Goal: Task Accomplishment & Management: Use online tool/utility

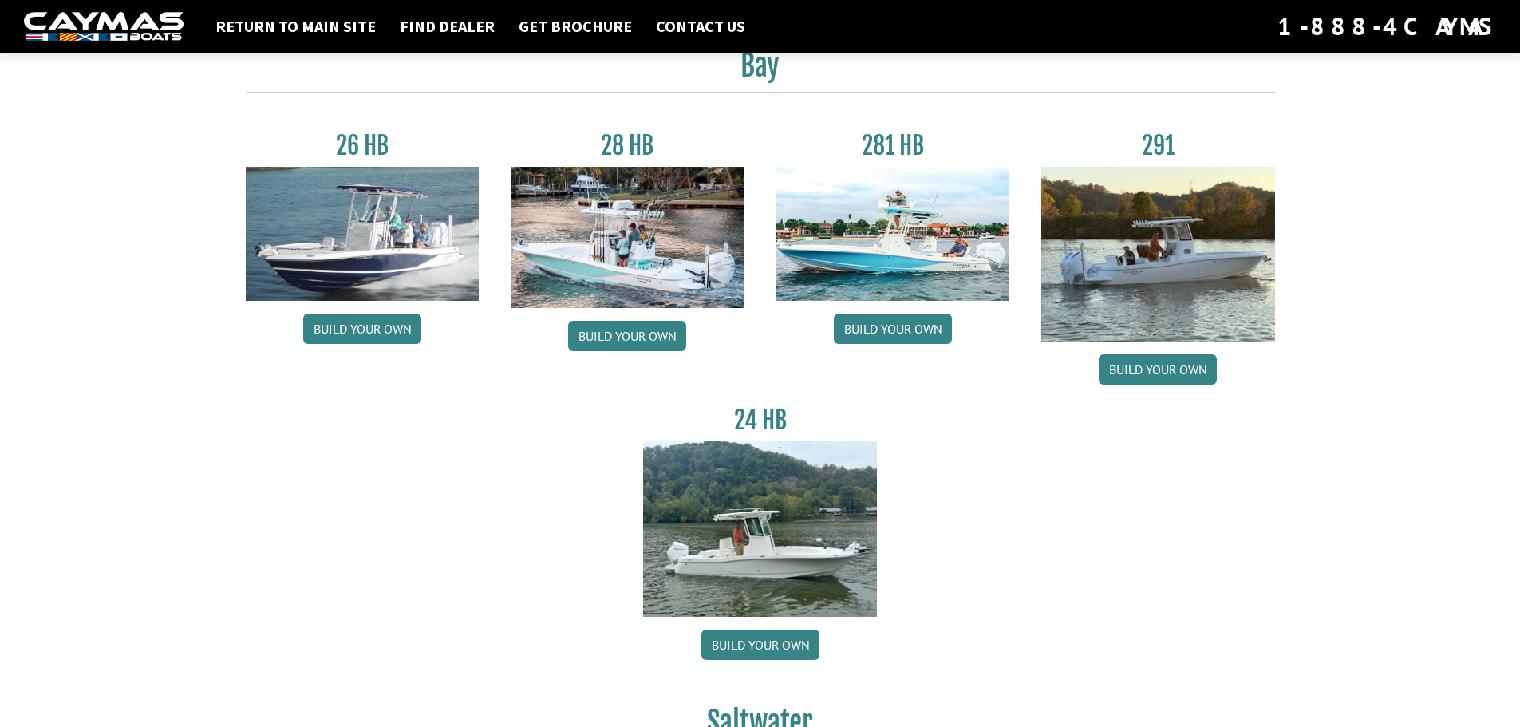
scroll to position [64, 0]
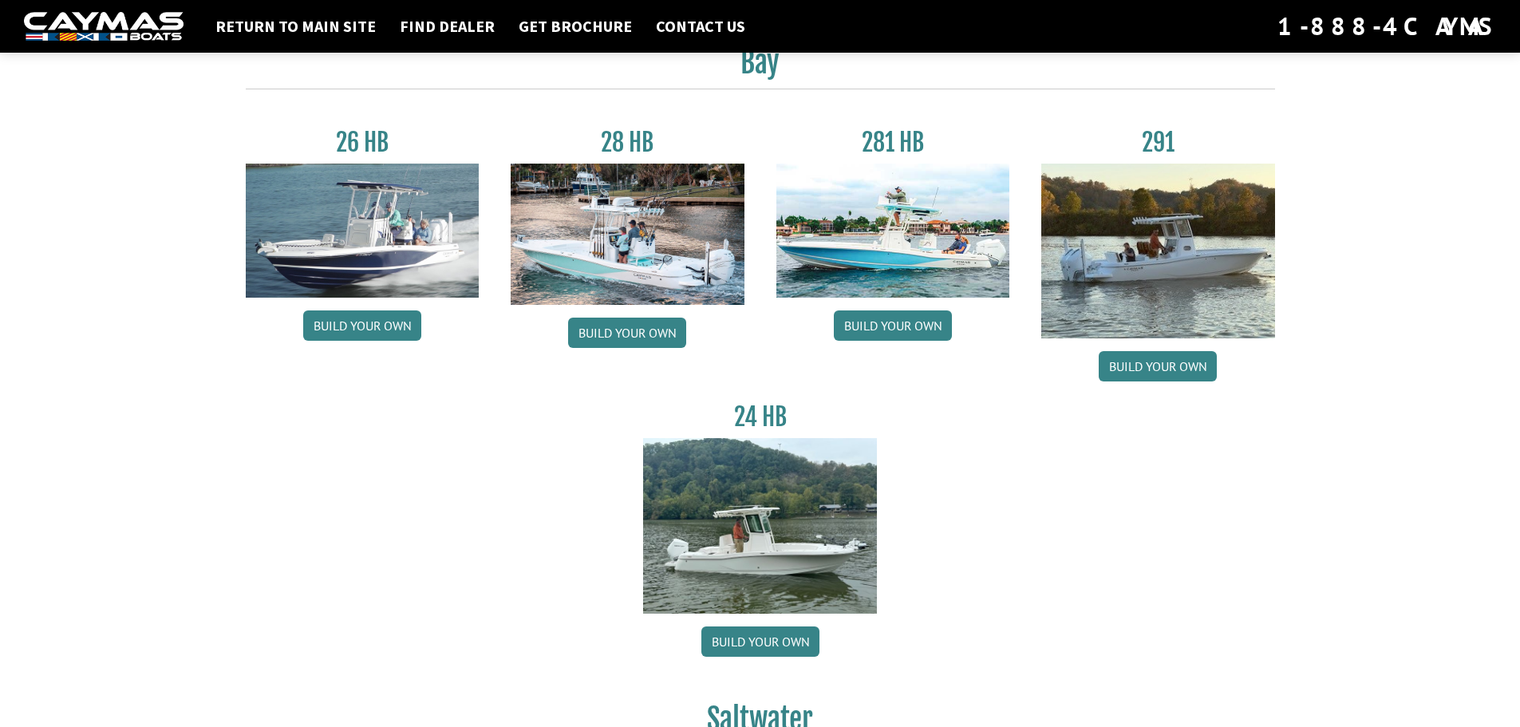
click at [1173, 254] on img at bounding box center [1158, 251] width 234 height 175
click at [1152, 365] on link "Build your own" at bounding box center [1158, 366] width 118 height 30
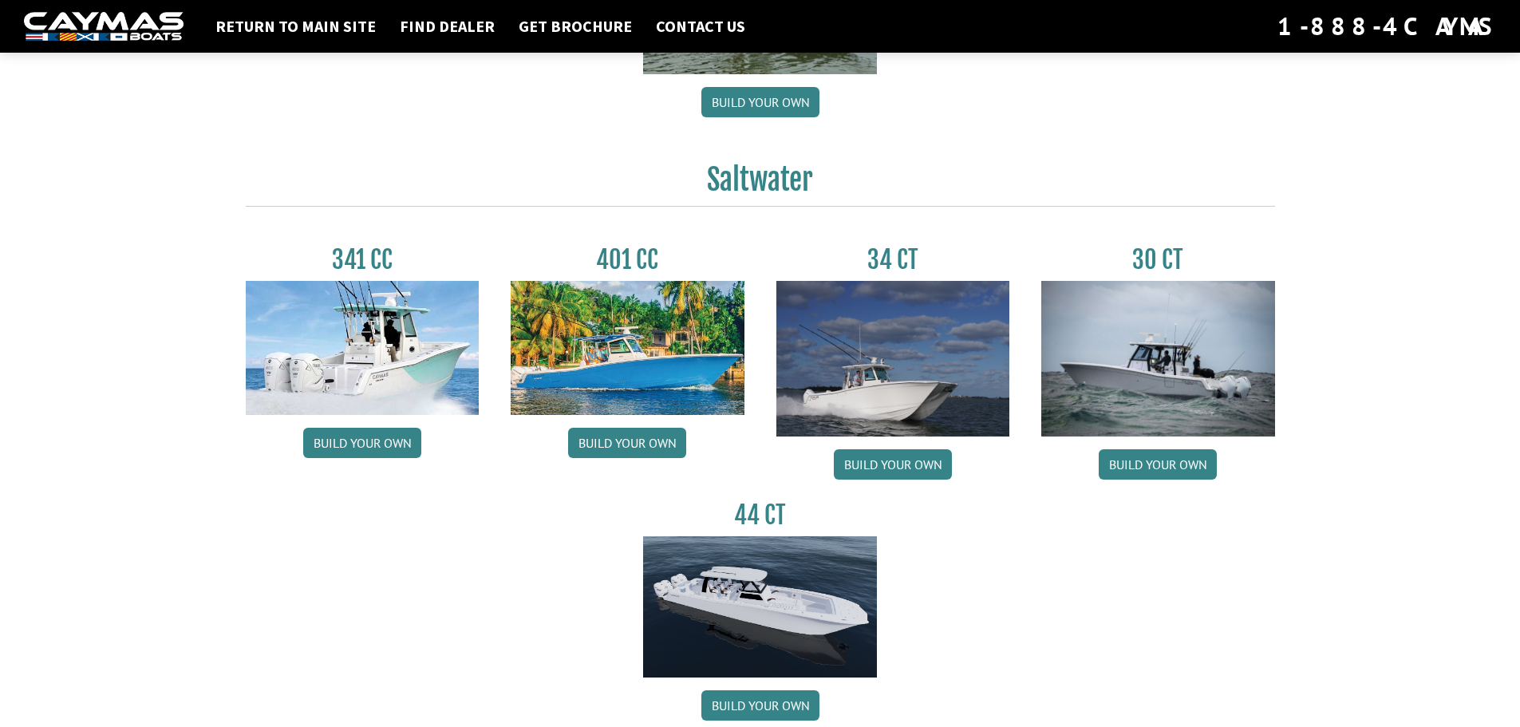
scroll to position [600, 0]
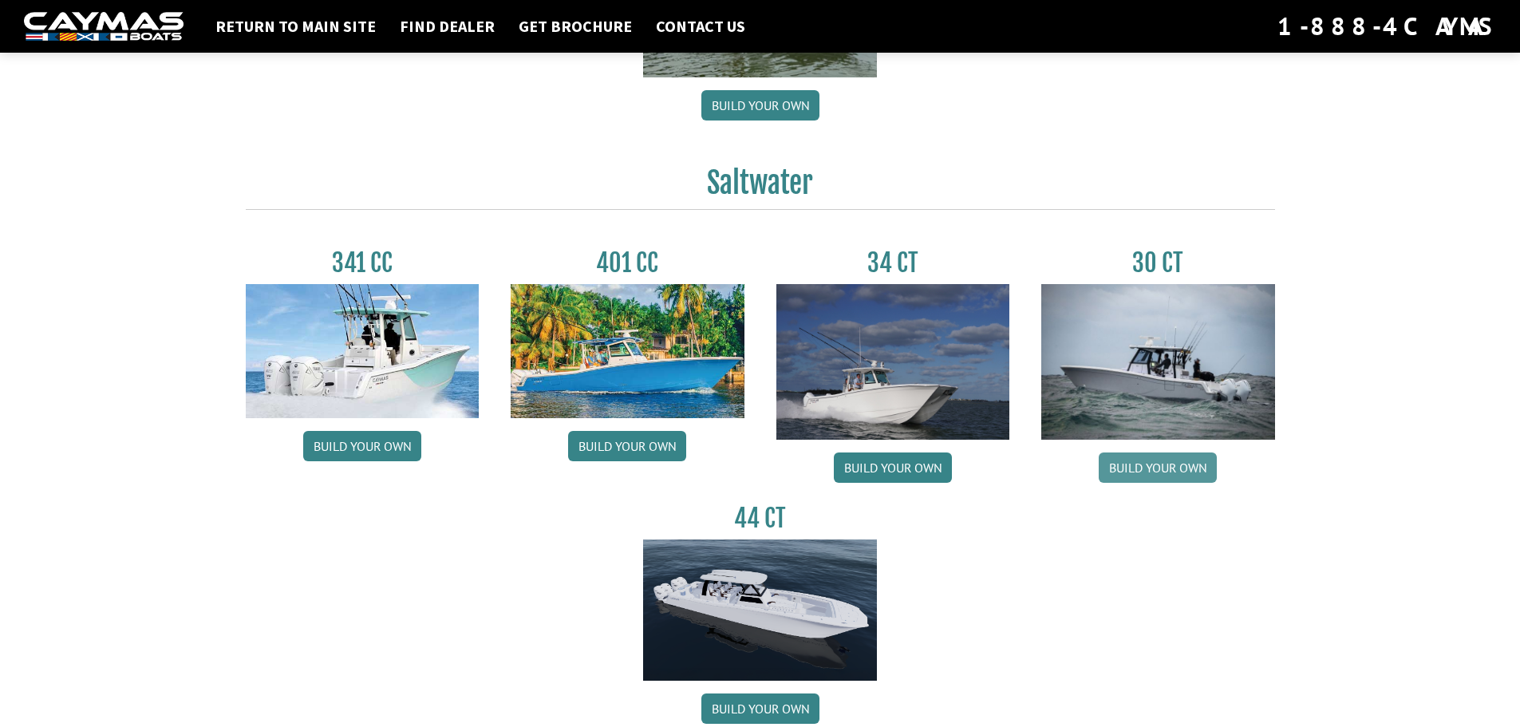
click at [1143, 465] on link "Build your own" at bounding box center [1158, 467] width 118 height 30
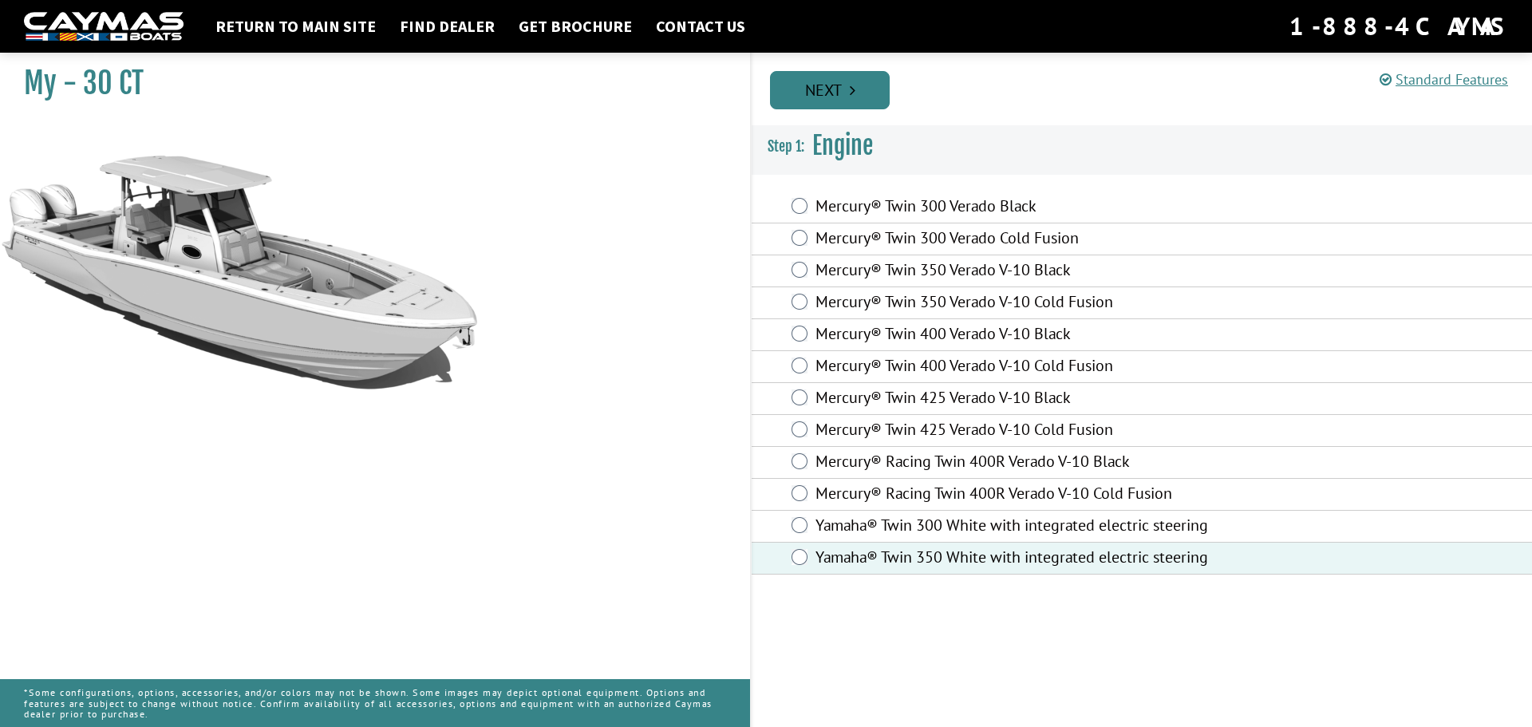
click at [842, 84] on link "Next" at bounding box center [830, 90] width 120 height 38
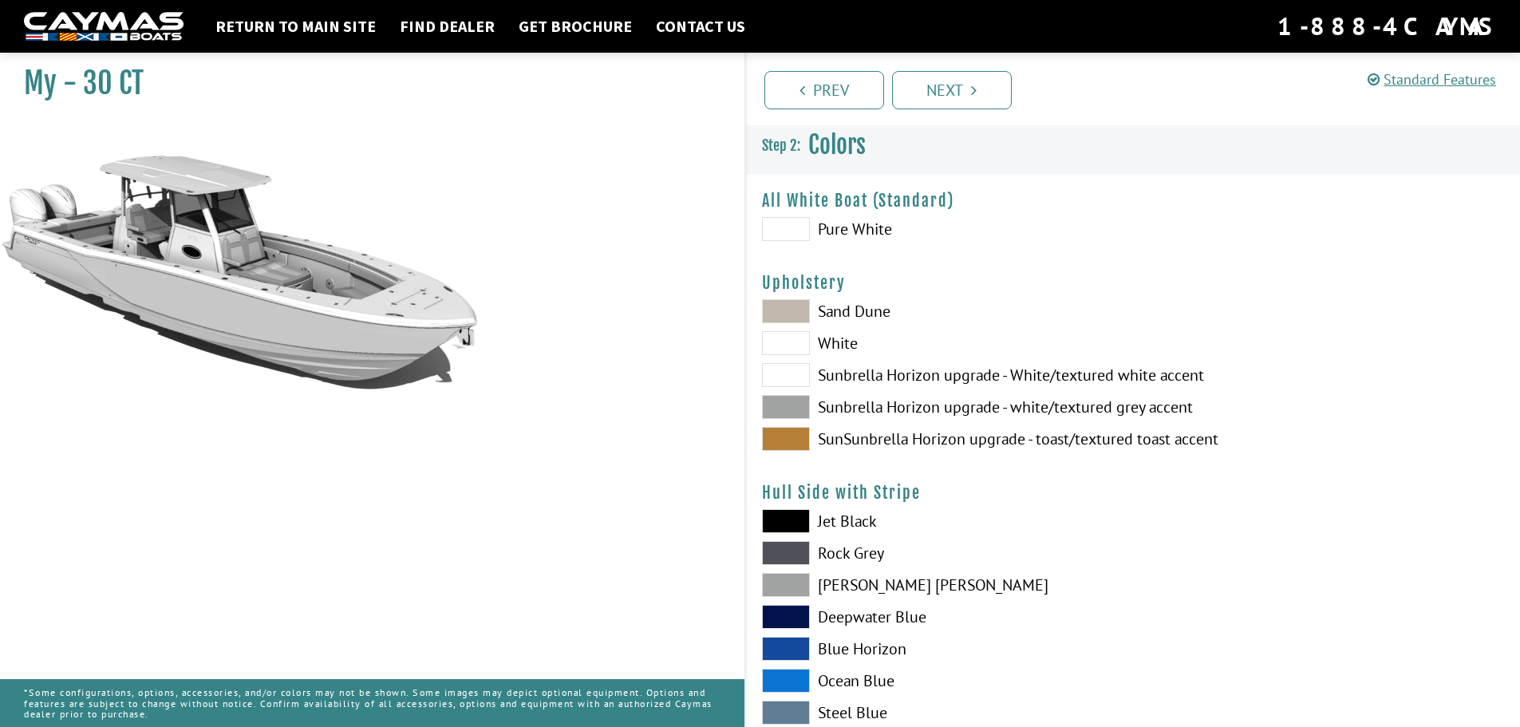
click at [790, 401] on span at bounding box center [786, 407] width 48 height 24
click at [785, 436] on span at bounding box center [786, 439] width 48 height 24
click at [789, 403] on span at bounding box center [786, 407] width 48 height 24
click at [788, 373] on span at bounding box center [786, 375] width 48 height 24
click at [788, 397] on span at bounding box center [786, 407] width 48 height 24
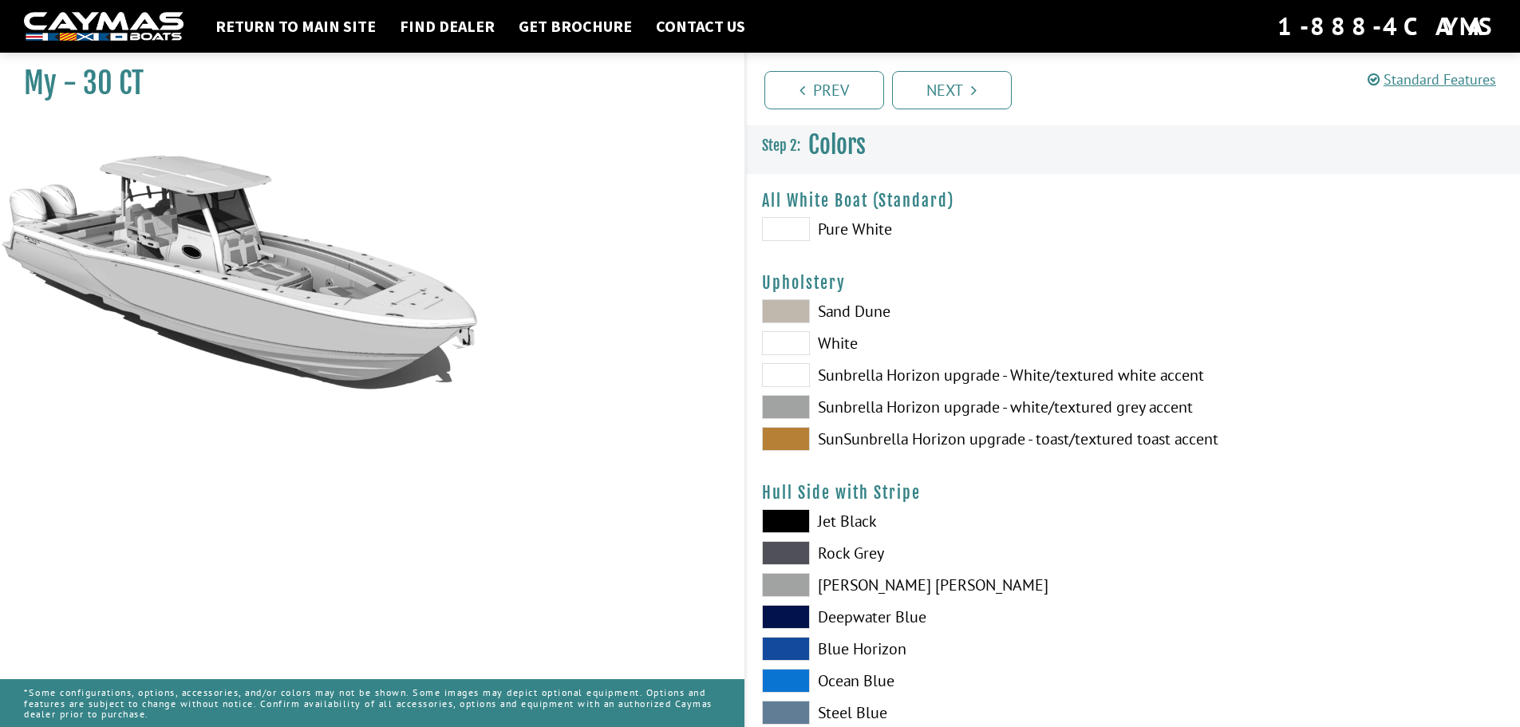
click at [772, 584] on span at bounding box center [786, 585] width 48 height 24
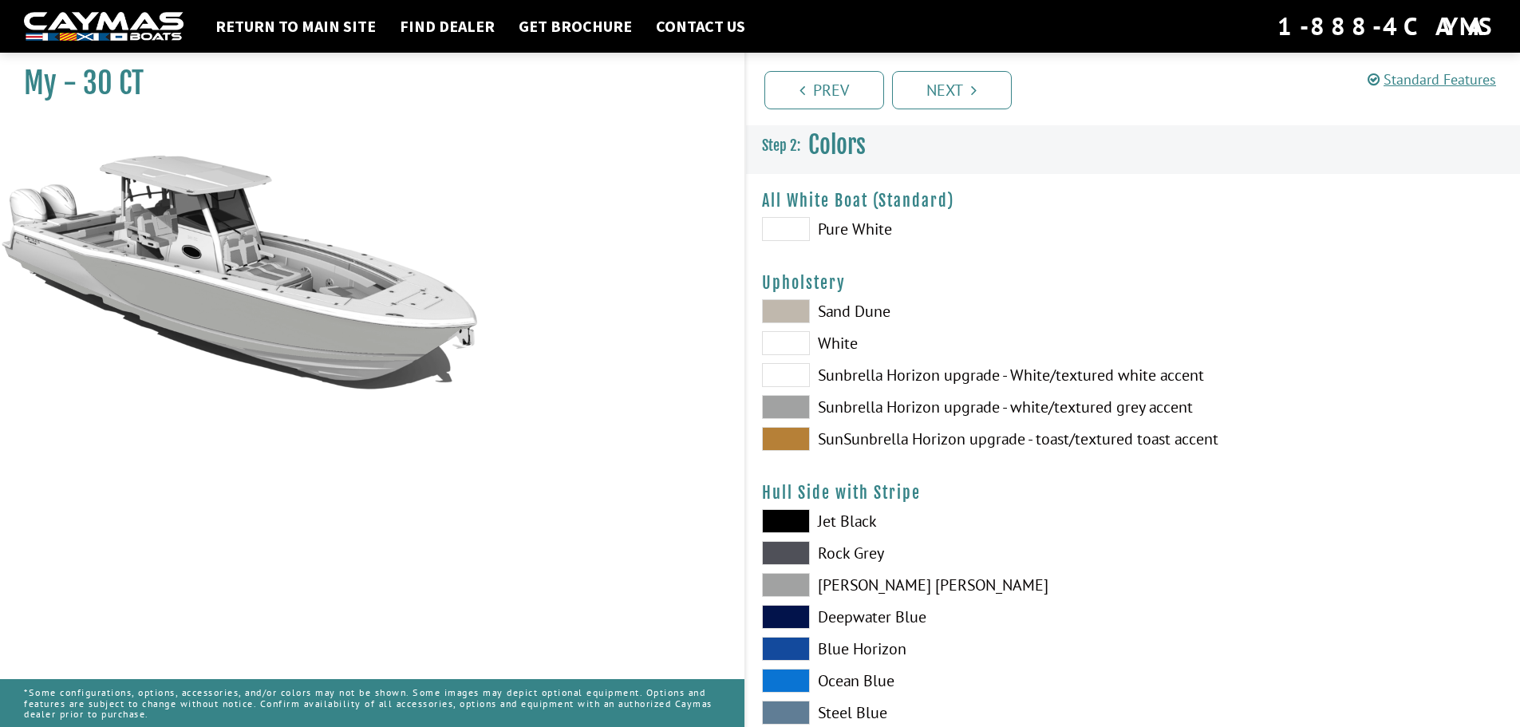
click at [787, 522] on span at bounding box center [786, 521] width 48 height 24
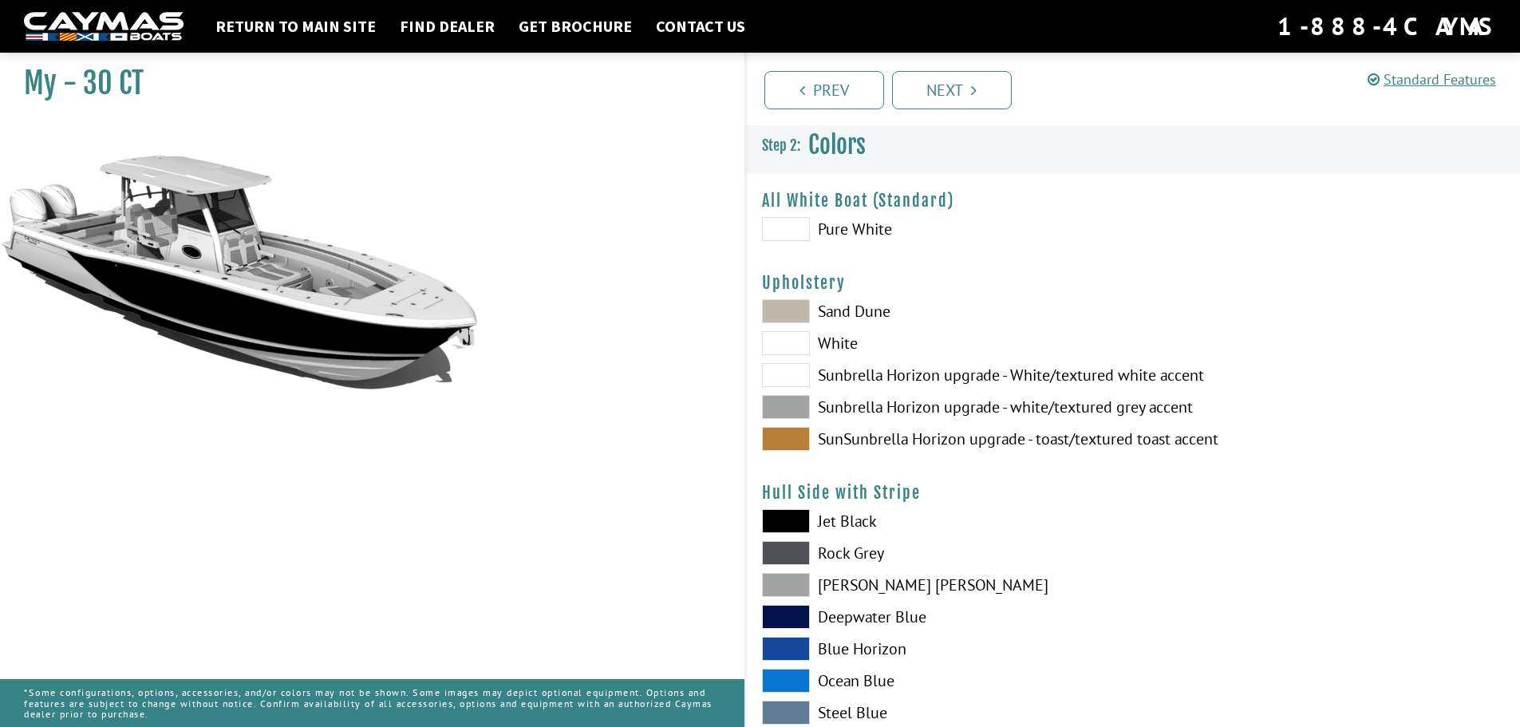
click at [782, 618] on span at bounding box center [786, 617] width 48 height 24
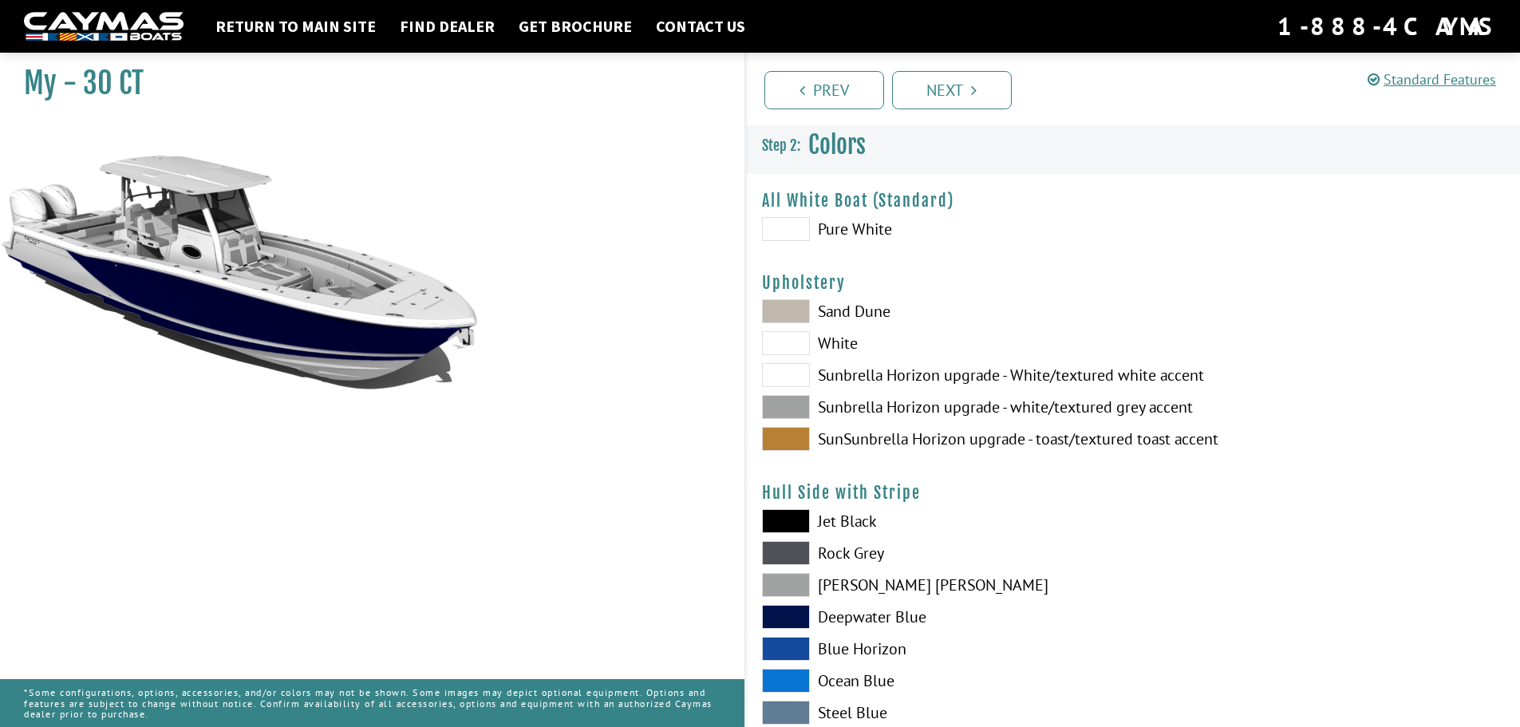
click at [781, 646] on span at bounding box center [786, 649] width 48 height 24
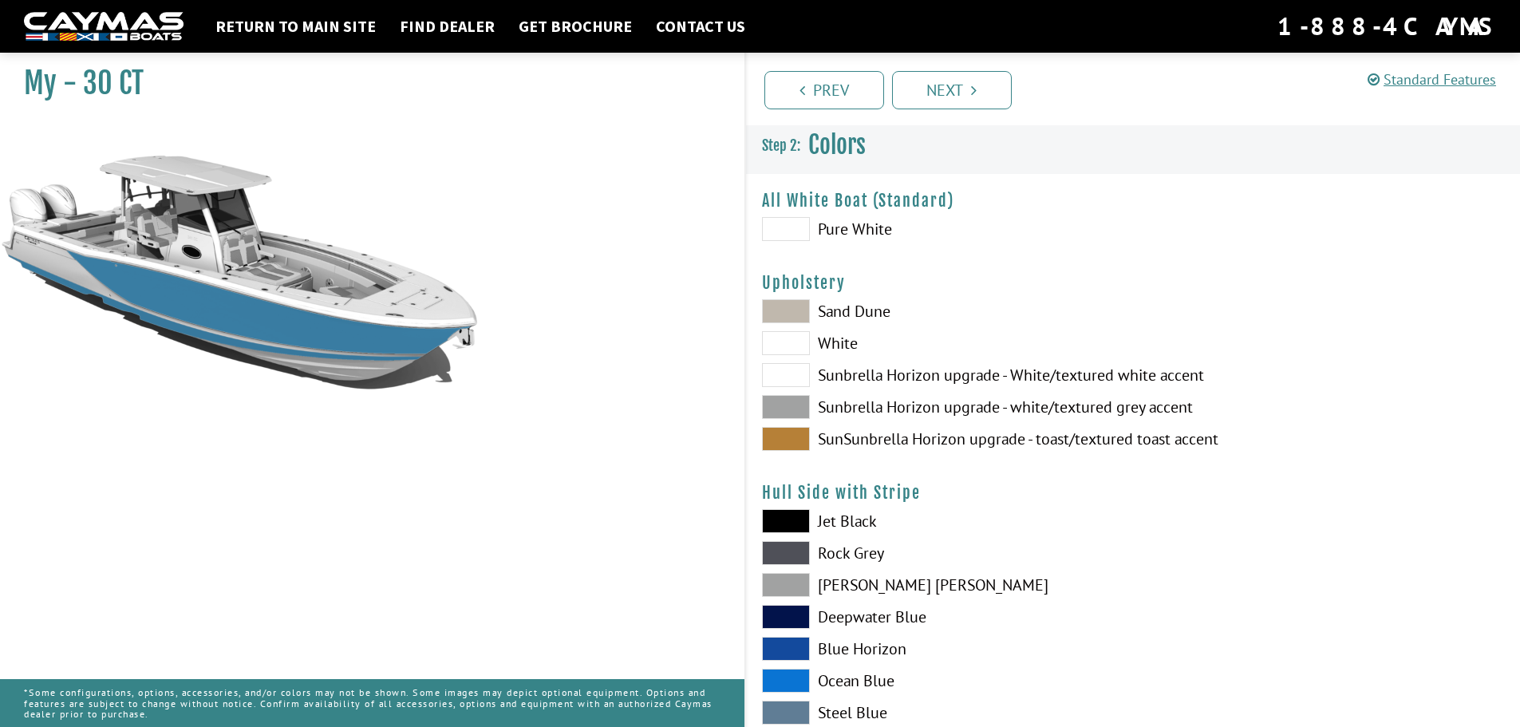
click at [781, 674] on span at bounding box center [786, 681] width 48 height 24
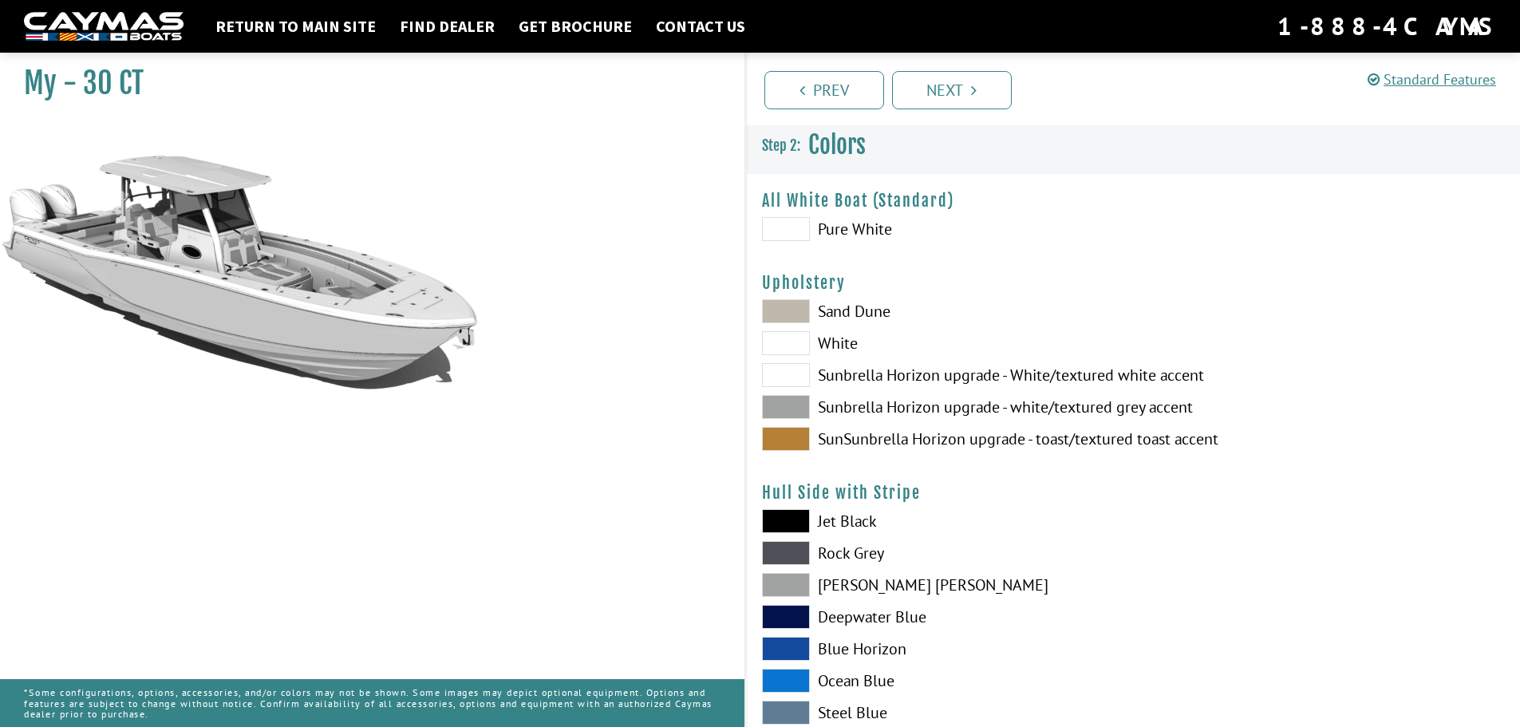
click at [792, 676] on span at bounding box center [786, 681] width 48 height 24
click at [789, 713] on span at bounding box center [786, 713] width 48 height 24
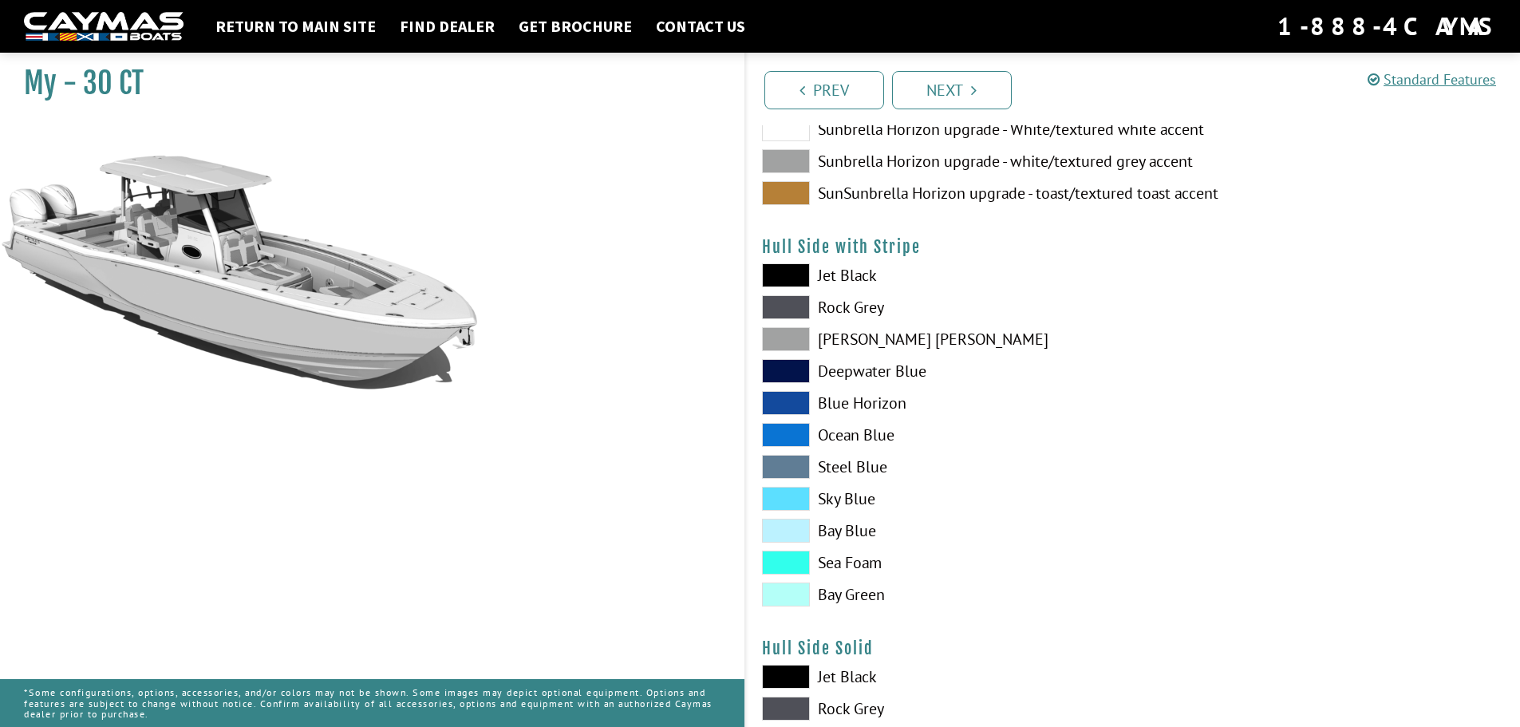
scroll to position [249, 0]
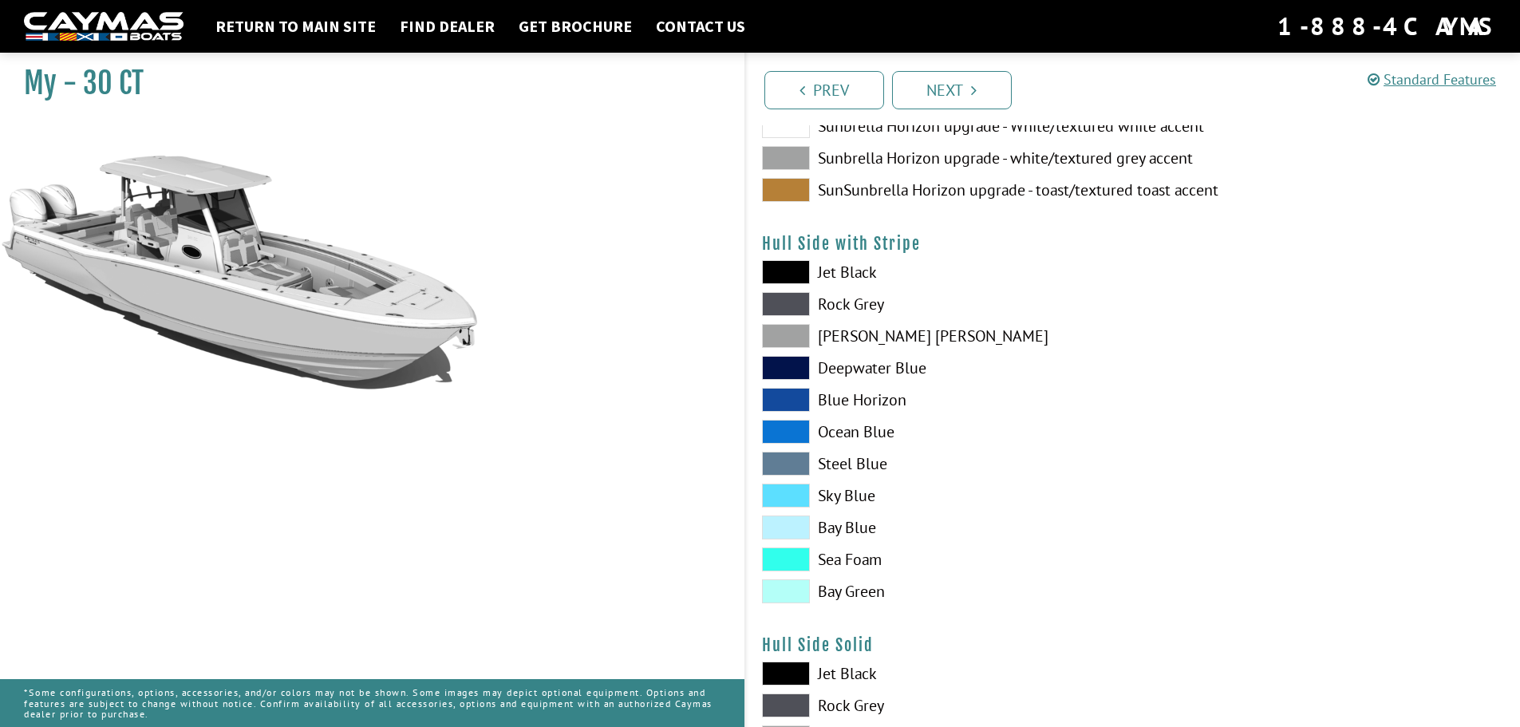
click at [790, 561] on span at bounding box center [786, 559] width 48 height 24
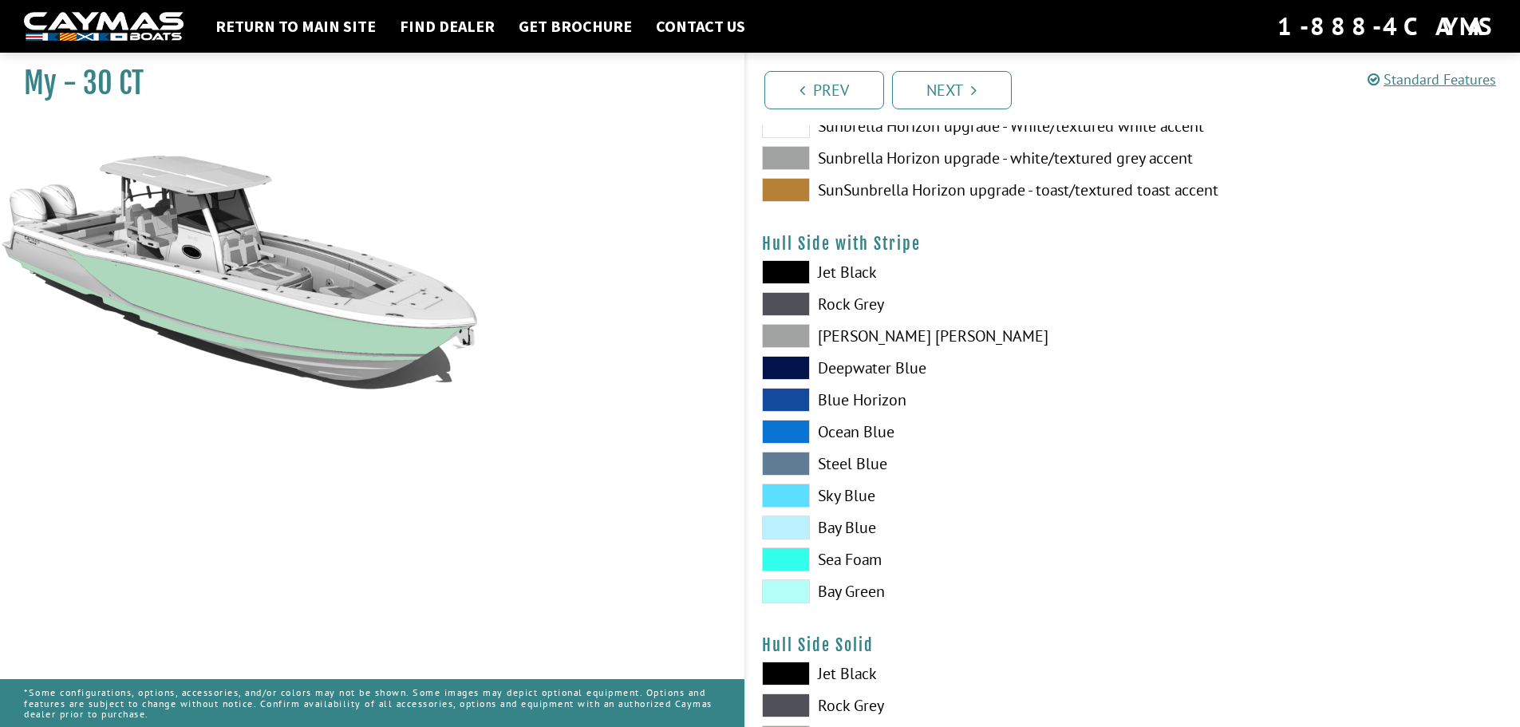
click at [788, 588] on span at bounding box center [786, 591] width 48 height 24
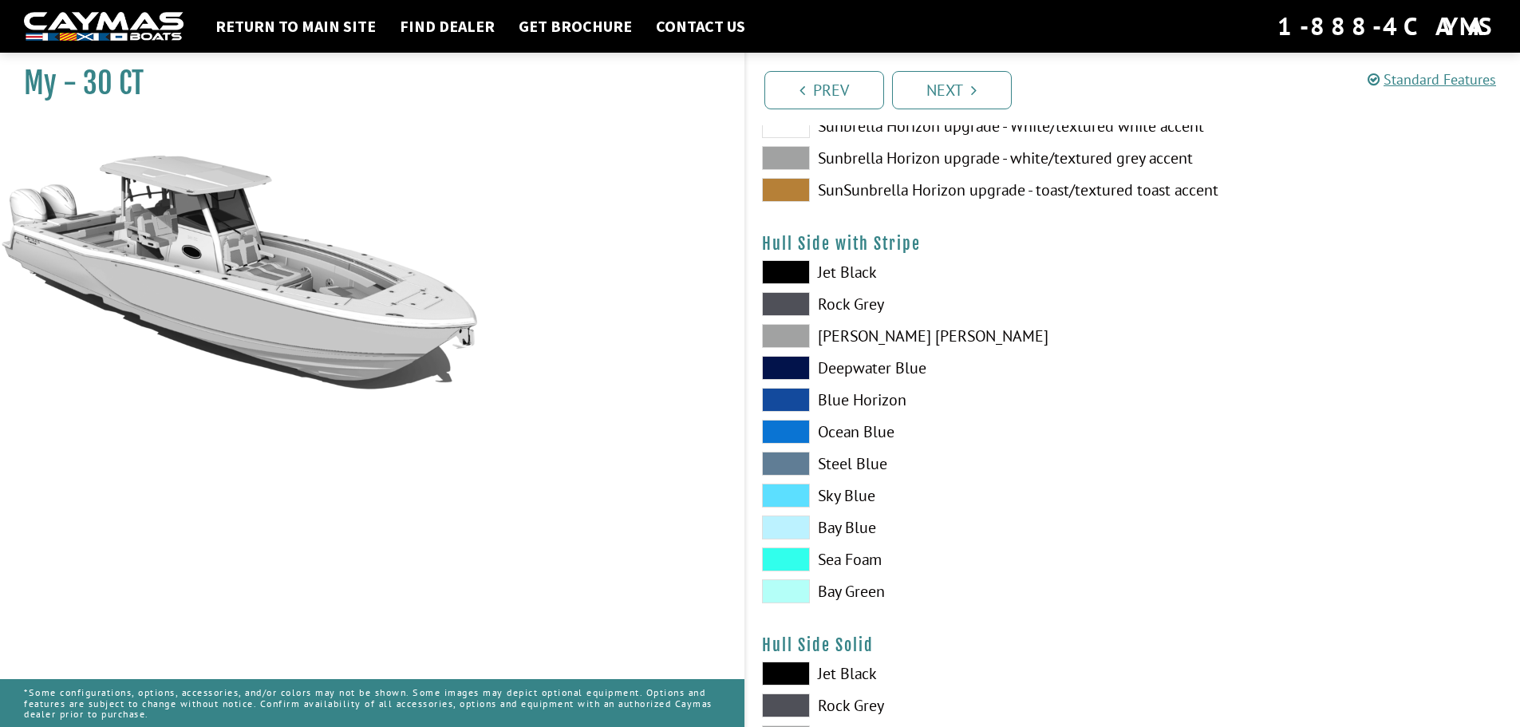
click at [788, 588] on span at bounding box center [786, 591] width 48 height 24
click at [789, 526] on span at bounding box center [786, 527] width 48 height 24
click at [787, 491] on span at bounding box center [786, 496] width 48 height 24
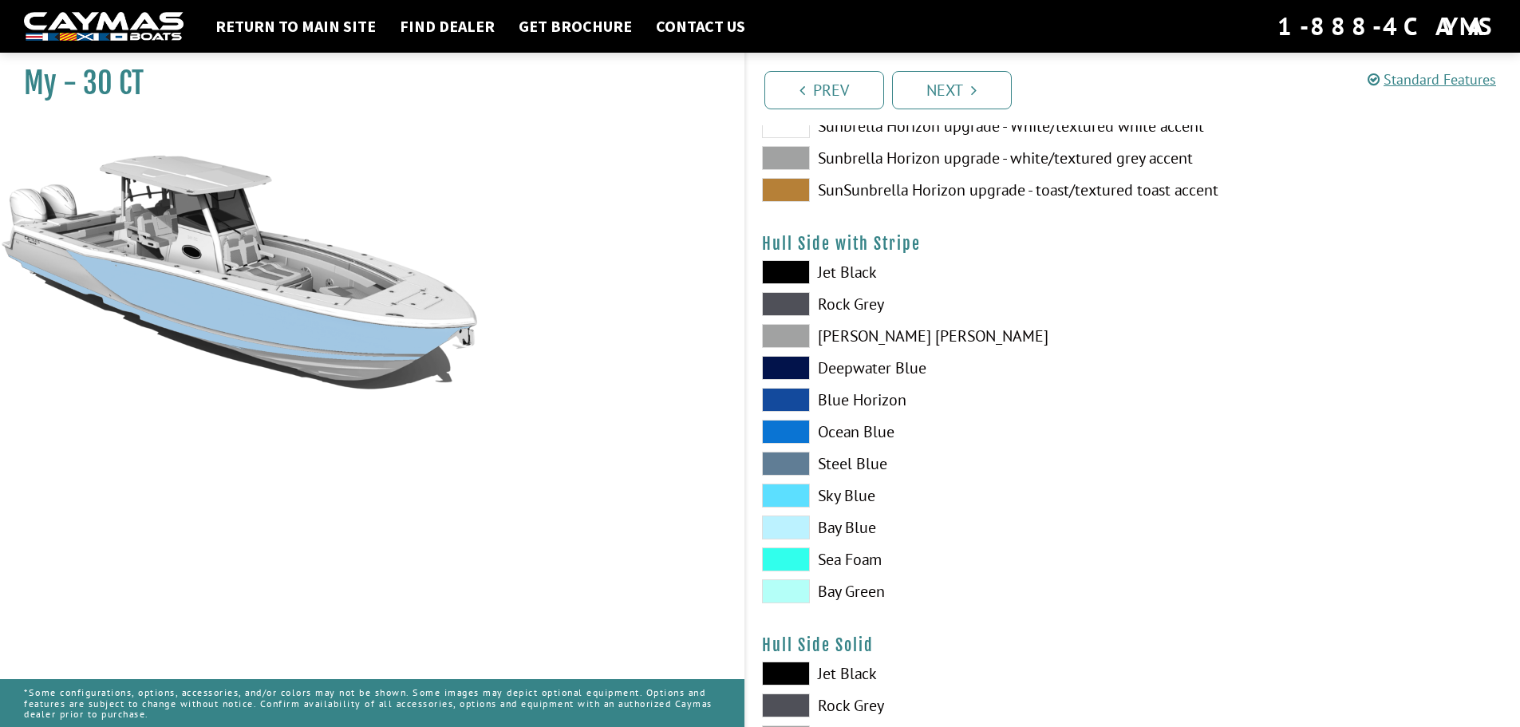
click at [785, 334] on span at bounding box center [786, 336] width 48 height 24
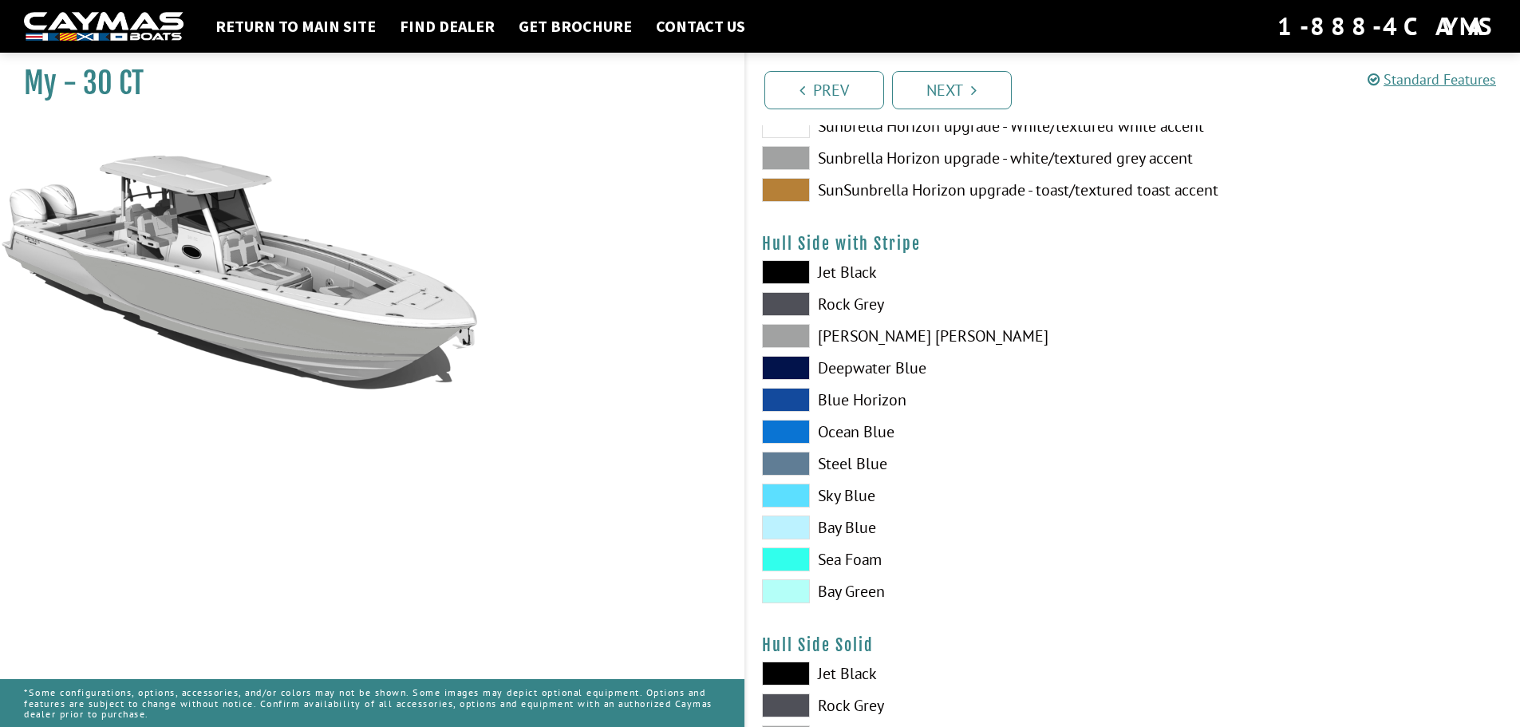
click at [787, 704] on span at bounding box center [786, 705] width 48 height 24
click at [789, 675] on span at bounding box center [786, 673] width 48 height 24
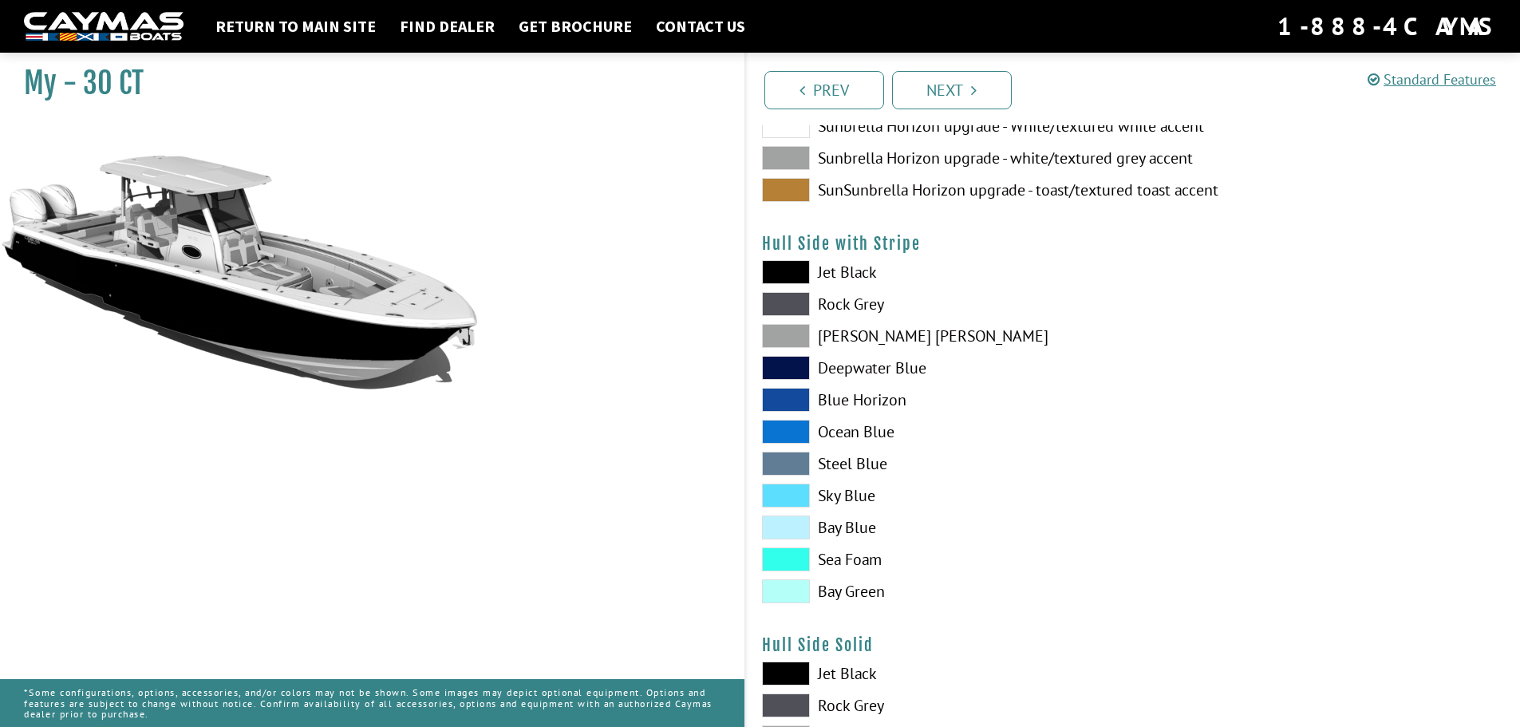
drag, startPoint x: 1518, startPoint y: 259, endPoint x: 1520, endPoint y: 284, distance: 25.6
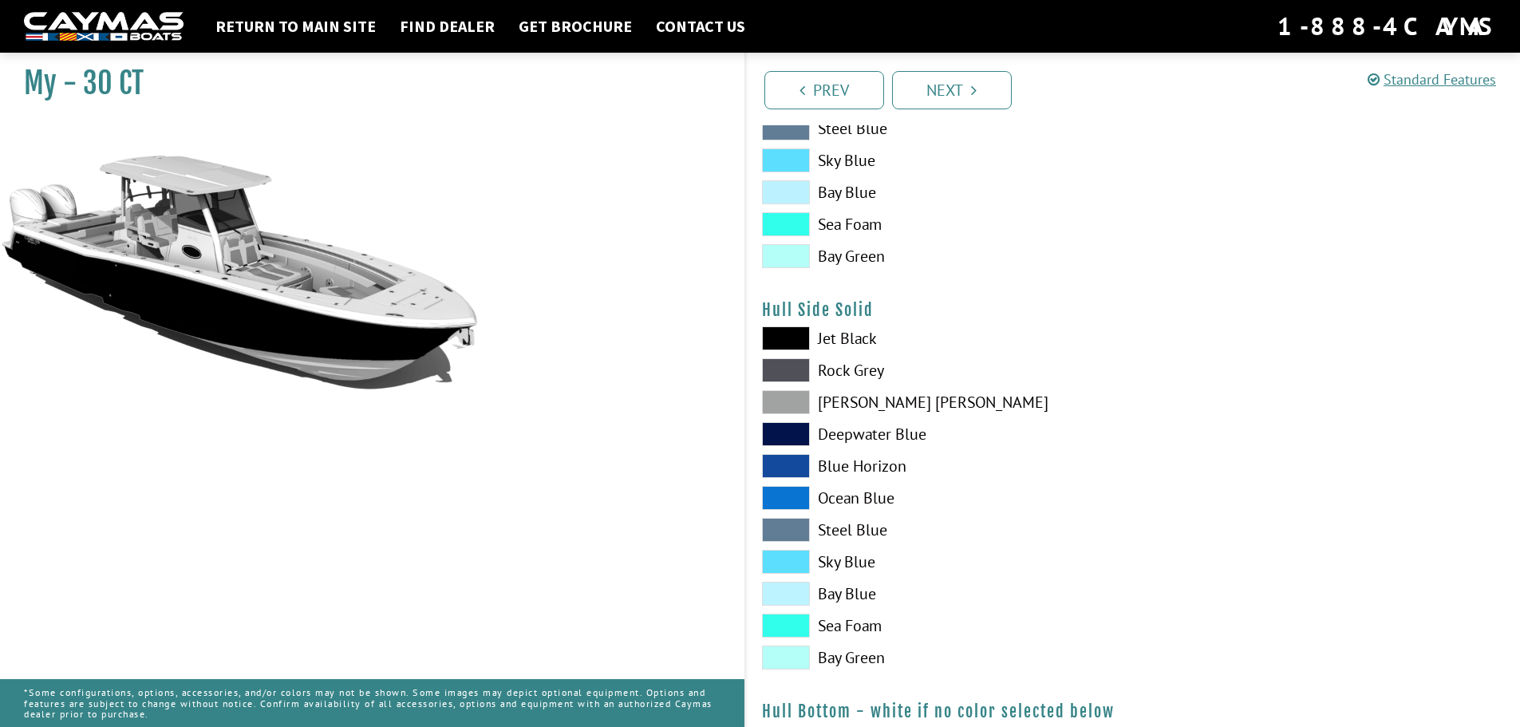
scroll to position [595, 0]
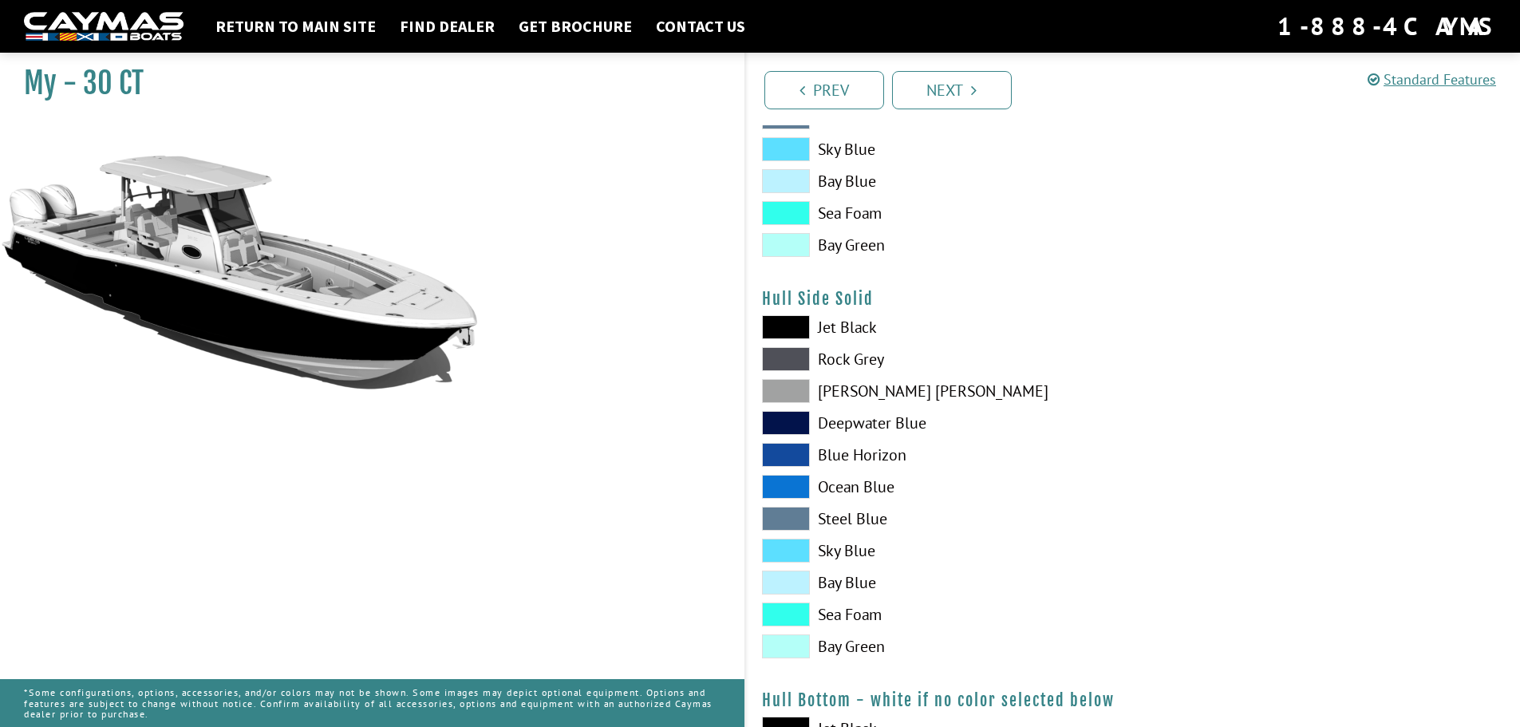
click at [798, 351] on span at bounding box center [786, 359] width 48 height 24
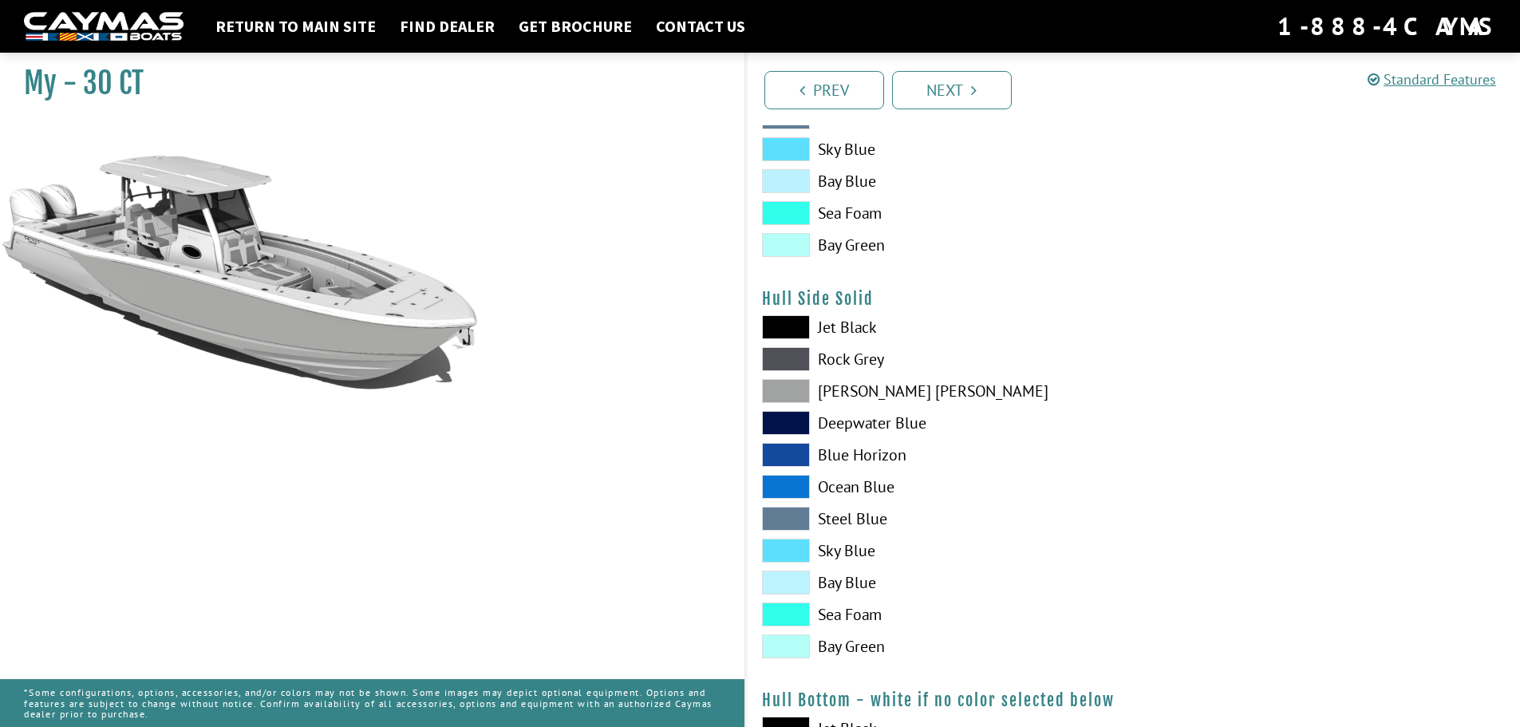
click at [795, 388] on span at bounding box center [786, 391] width 48 height 24
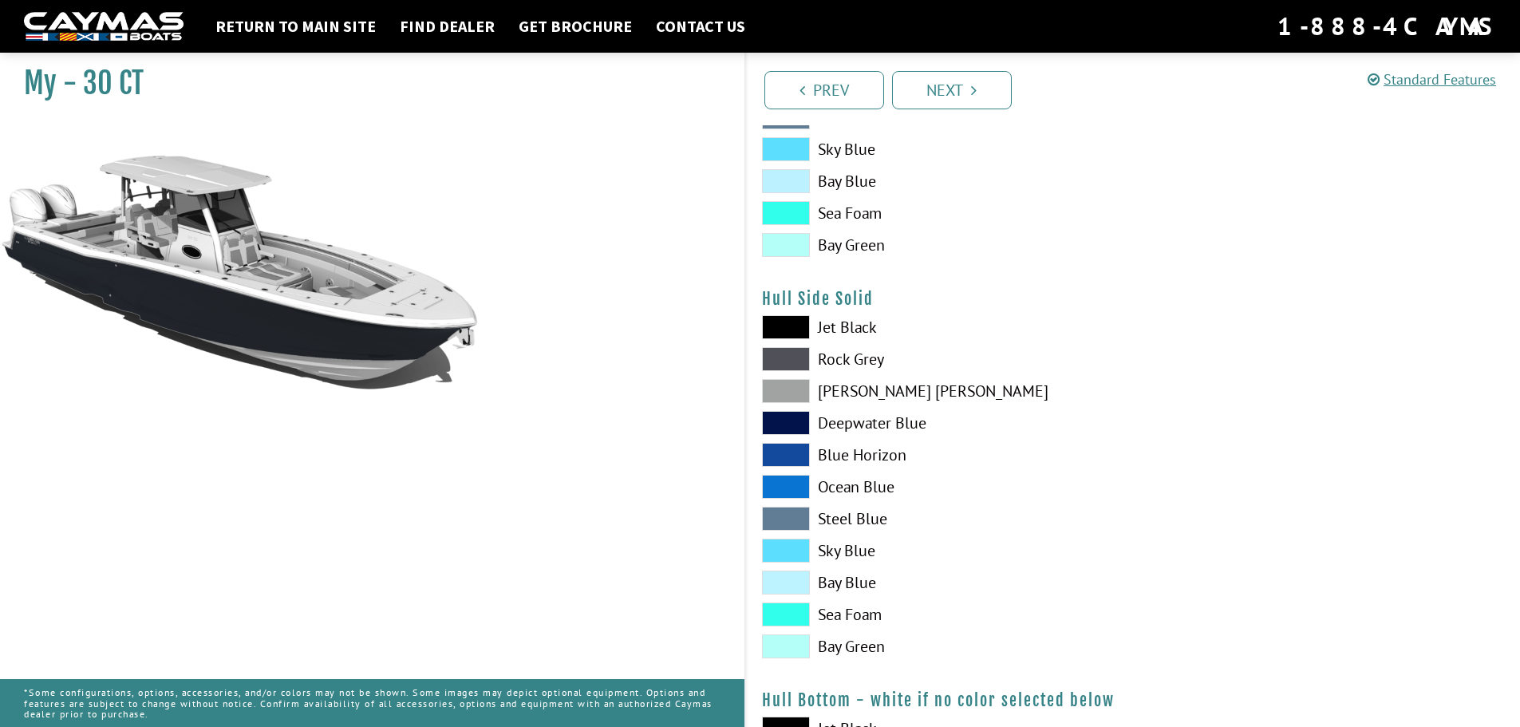
click at [795, 388] on span at bounding box center [786, 391] width 48 height 24
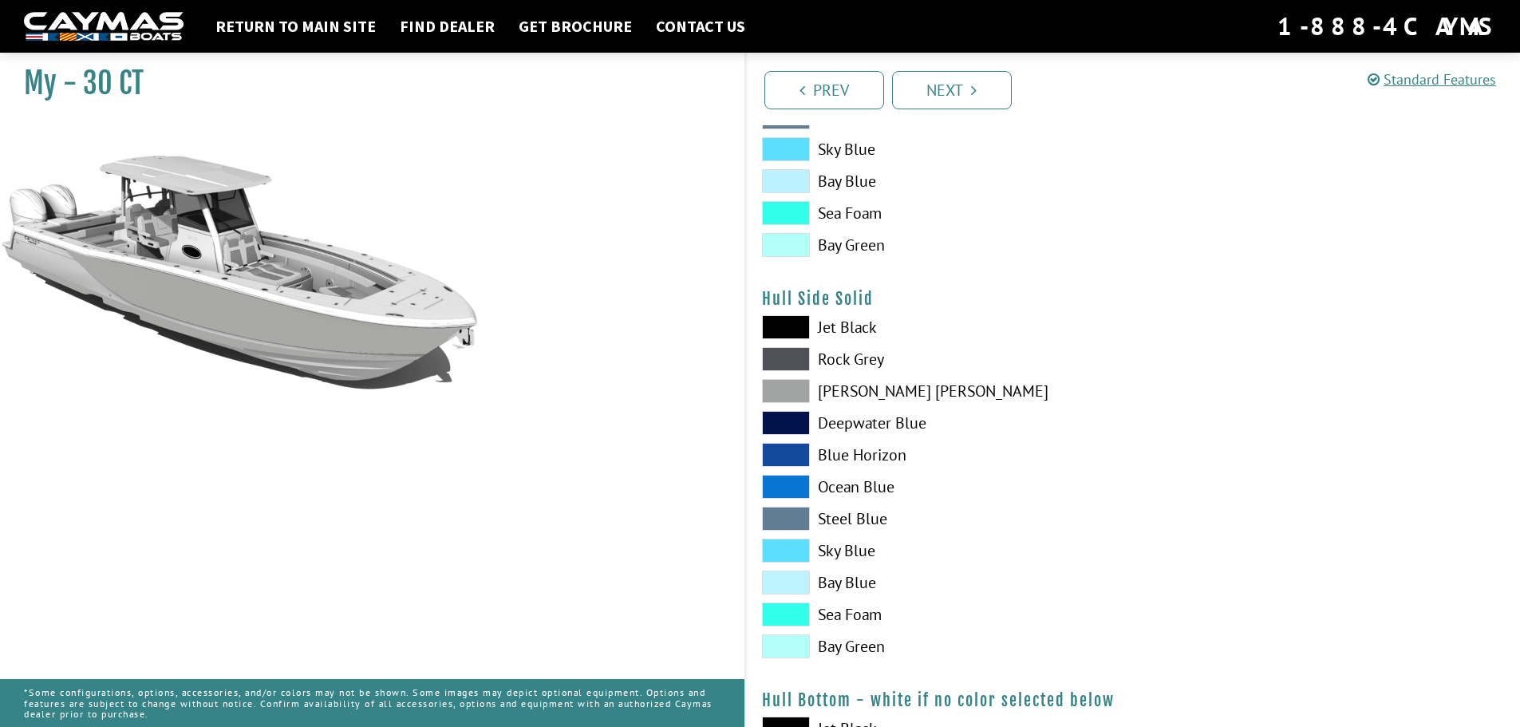
click at [789, 355] on span at bounding box center [786, 359] width 48 height 24
click at [822, 354] on label "Rock Grey" at bounding box center [939, 359] width 355 height 24
click at [790, 381] on span at bounding box center [786, 391] width 48 height 24
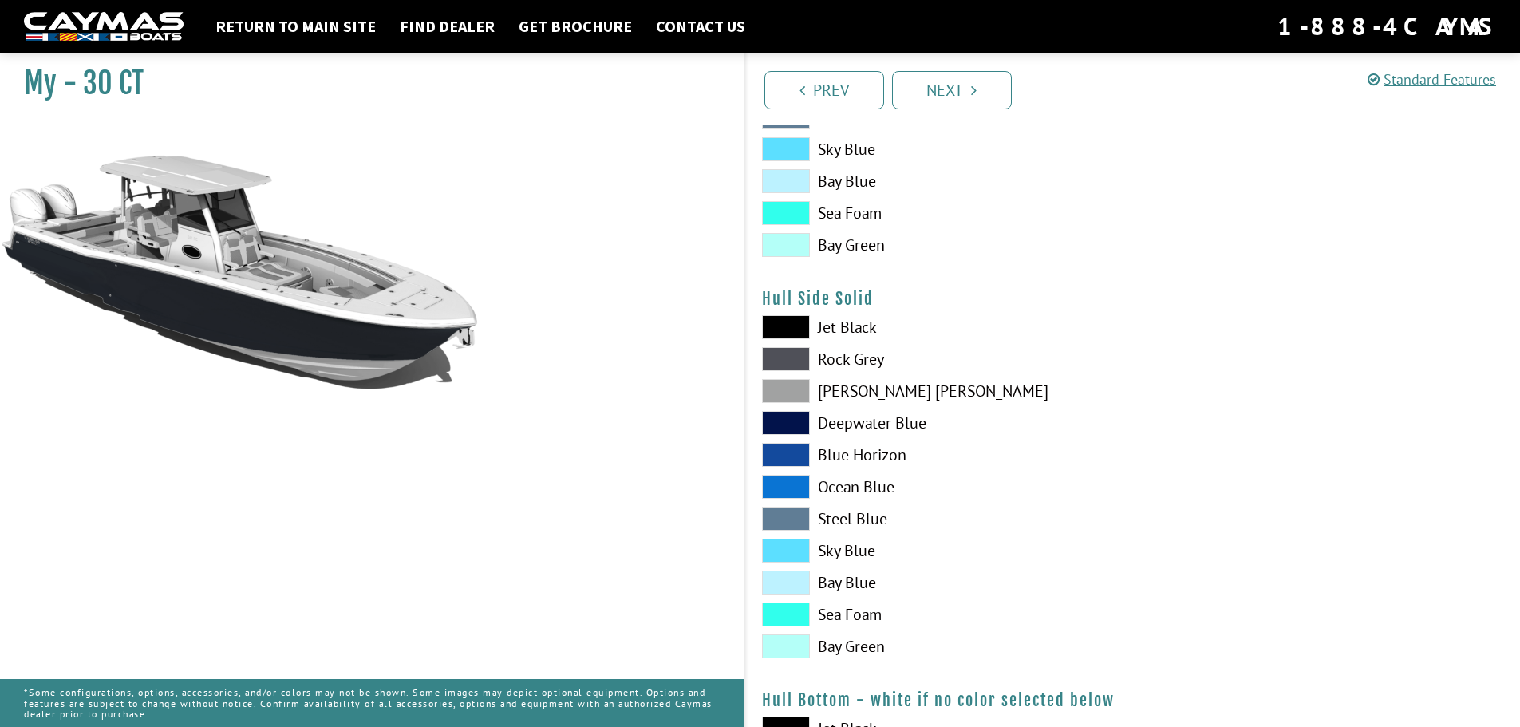
click at [790, 381] on span at bounding box center [786, 391] width 48 height 24
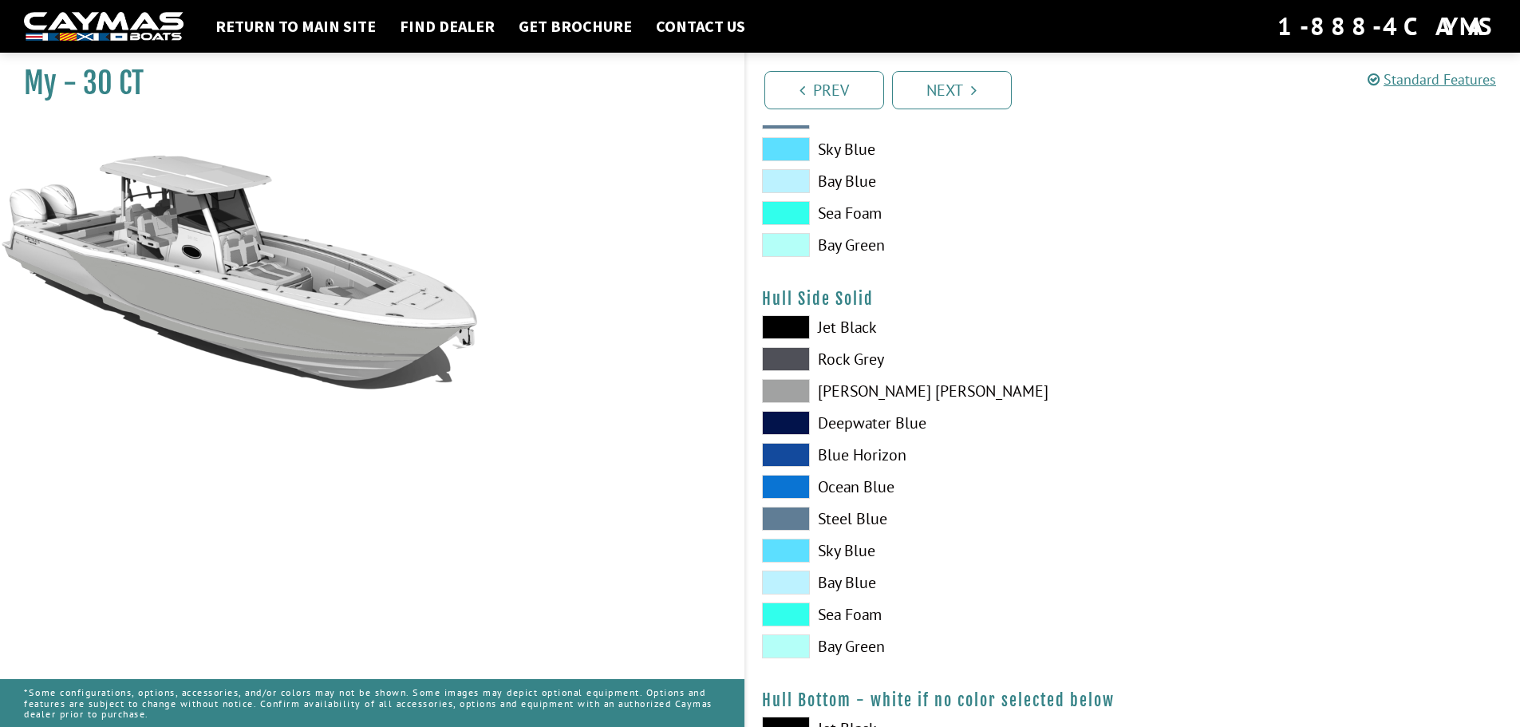
click at [792, 350] on span at bounding box center [786, 359] width 48 height 24
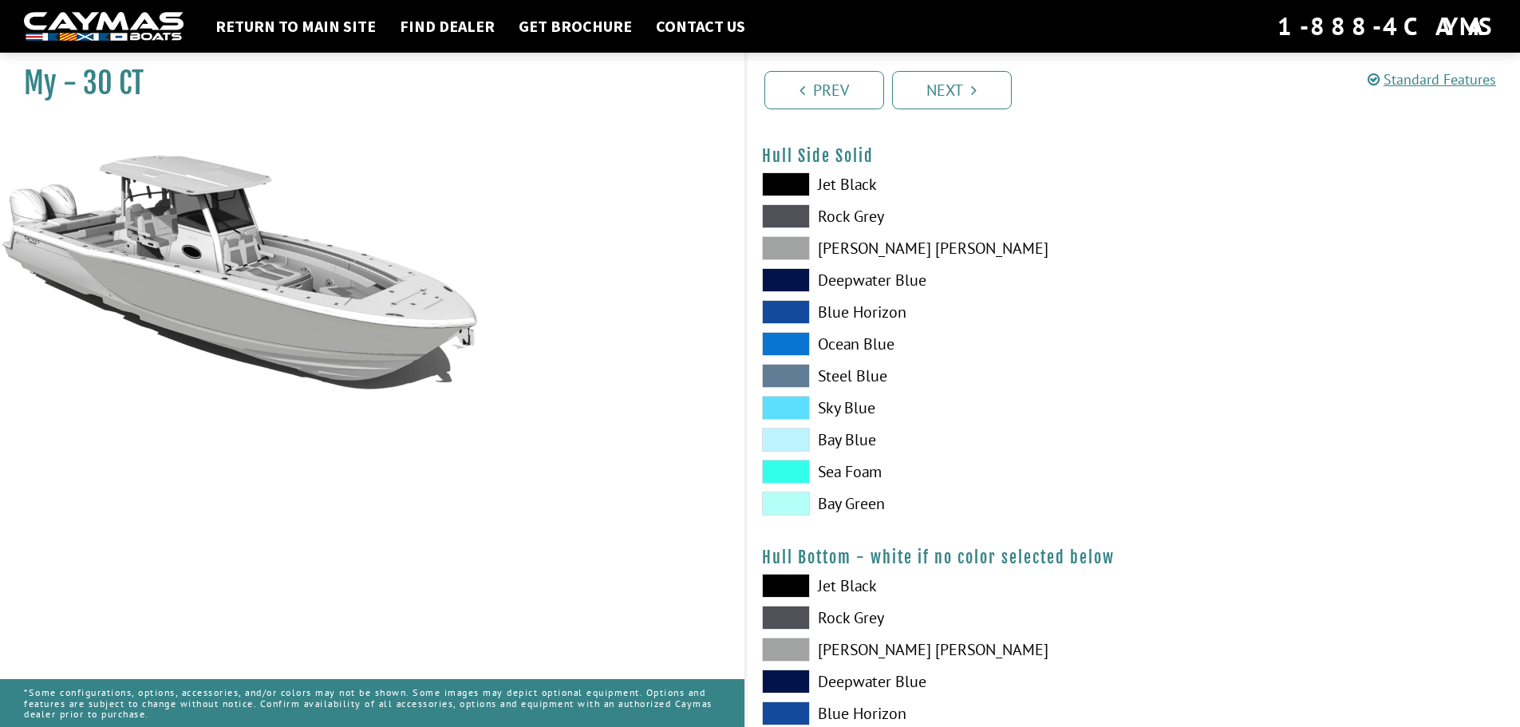
scroll to position [741, 0]
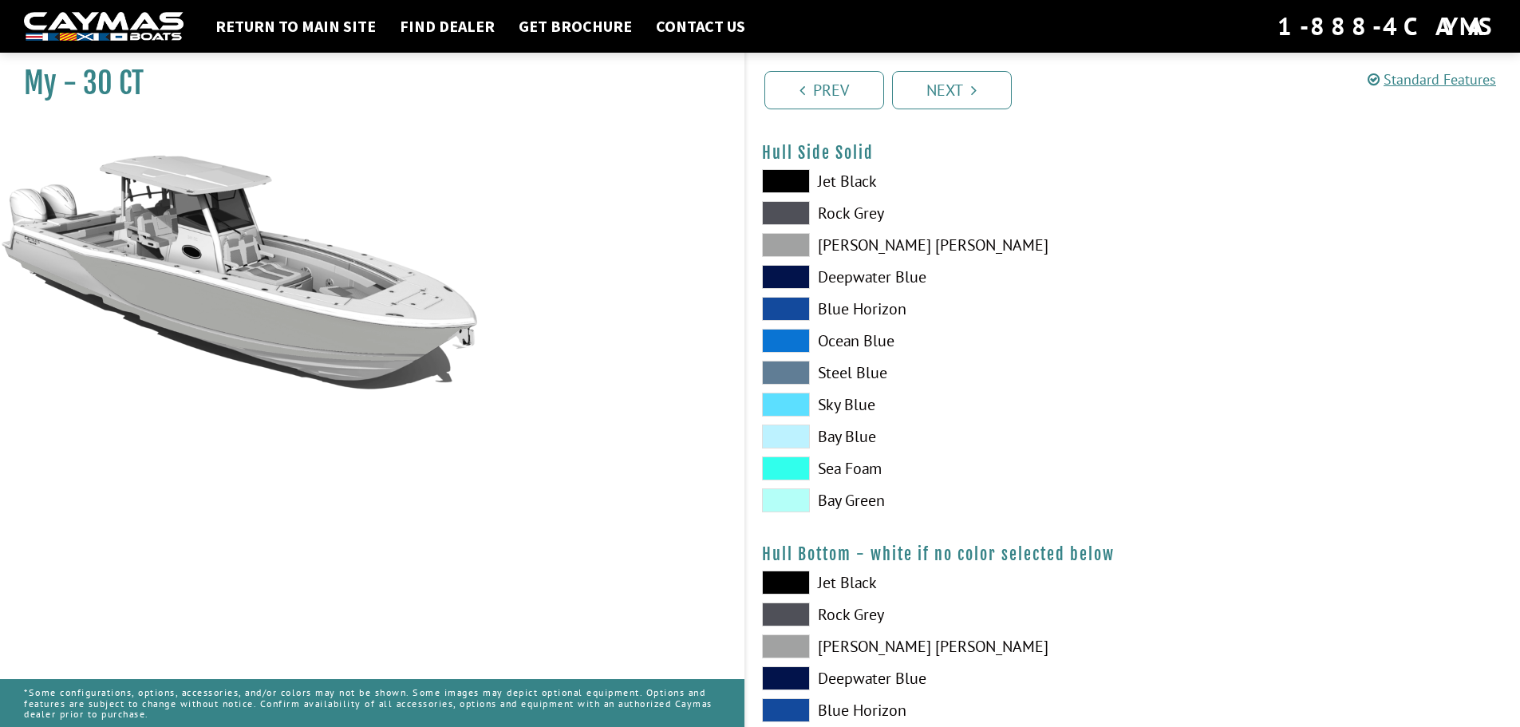
click at [782, 703] on span at bounding box center [786, 710] width 48 height 24
click at [793, 641] on span at bounding box center [786, 646] width 48 height 24
click at [794, 583] on span at bounding box center [786, 583] width 48 height 24
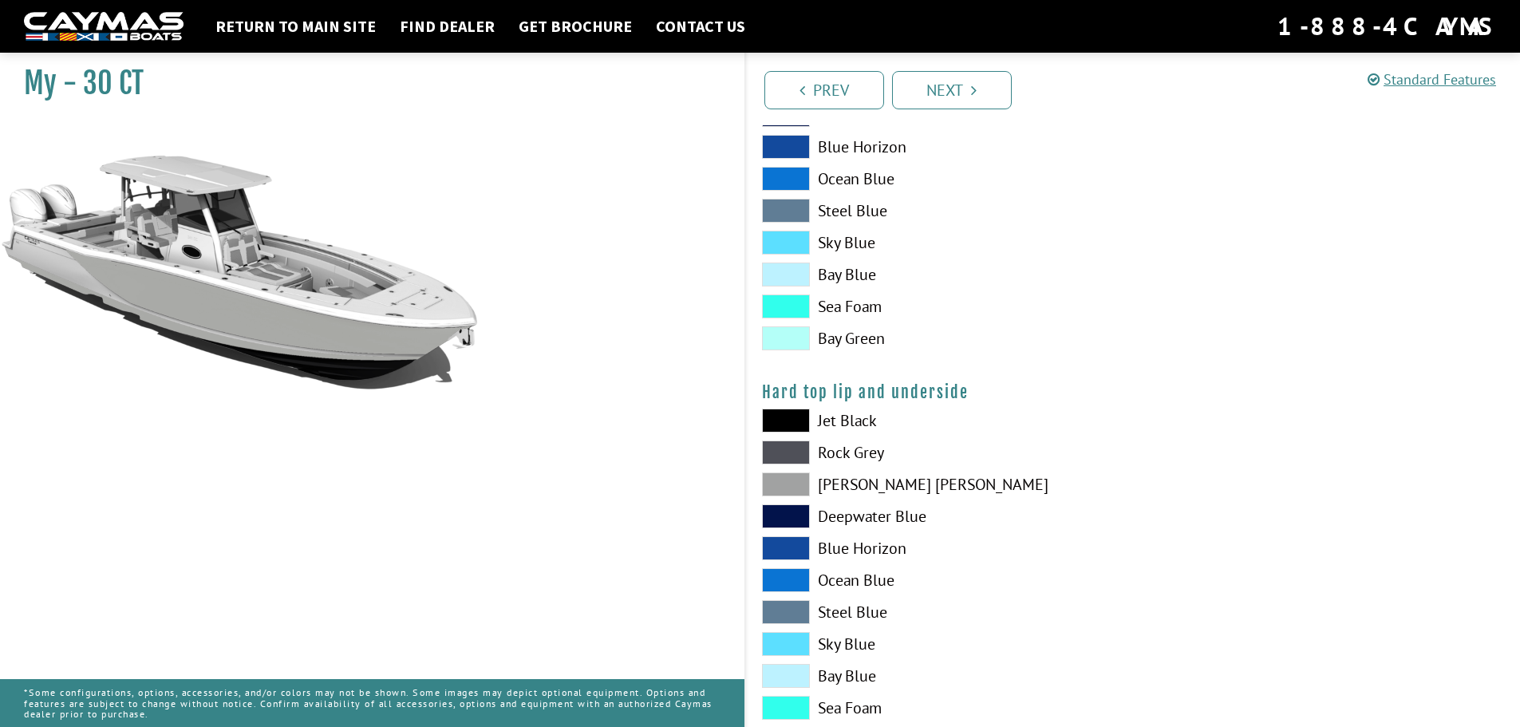
scroll to position [1308, 0]
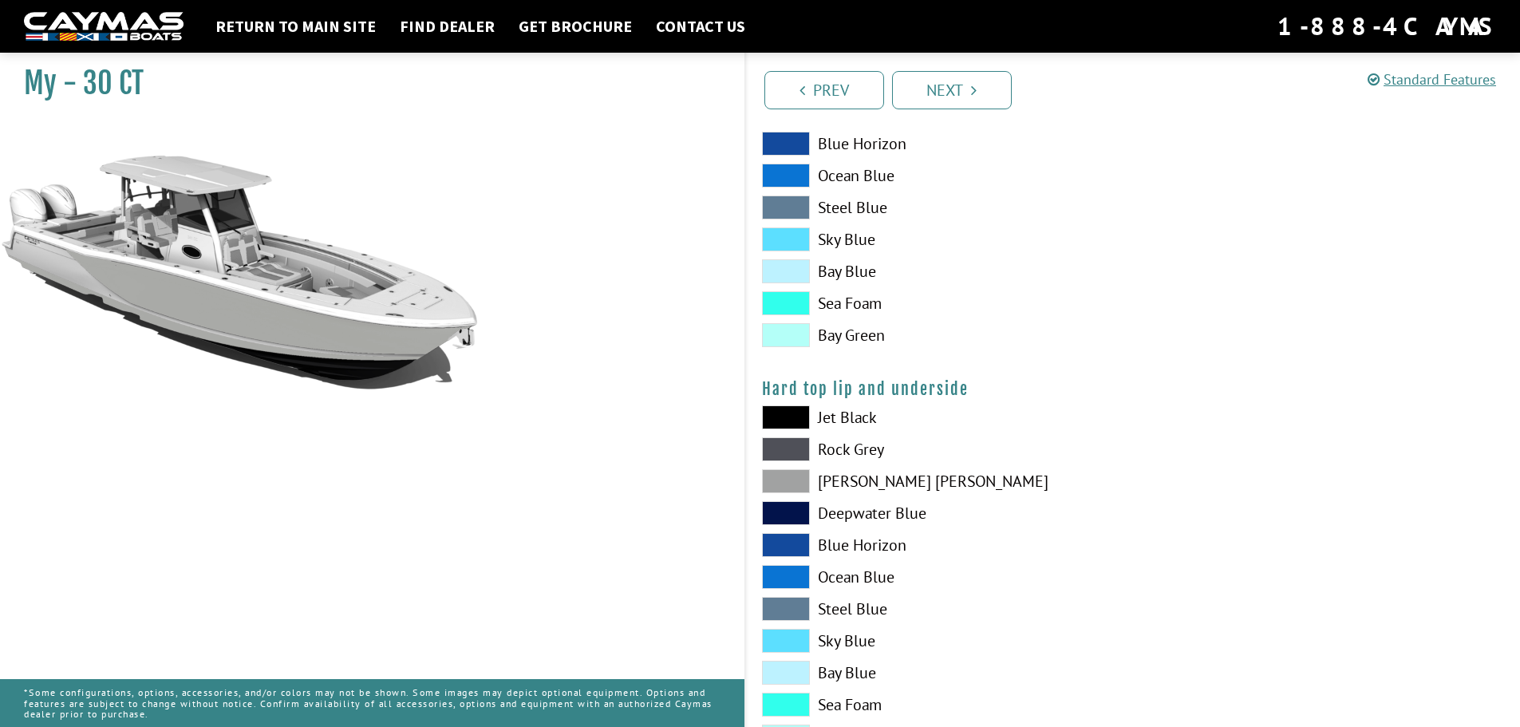
click at [785, 413] on span at bounding box center [786, 417] width 48 height 24
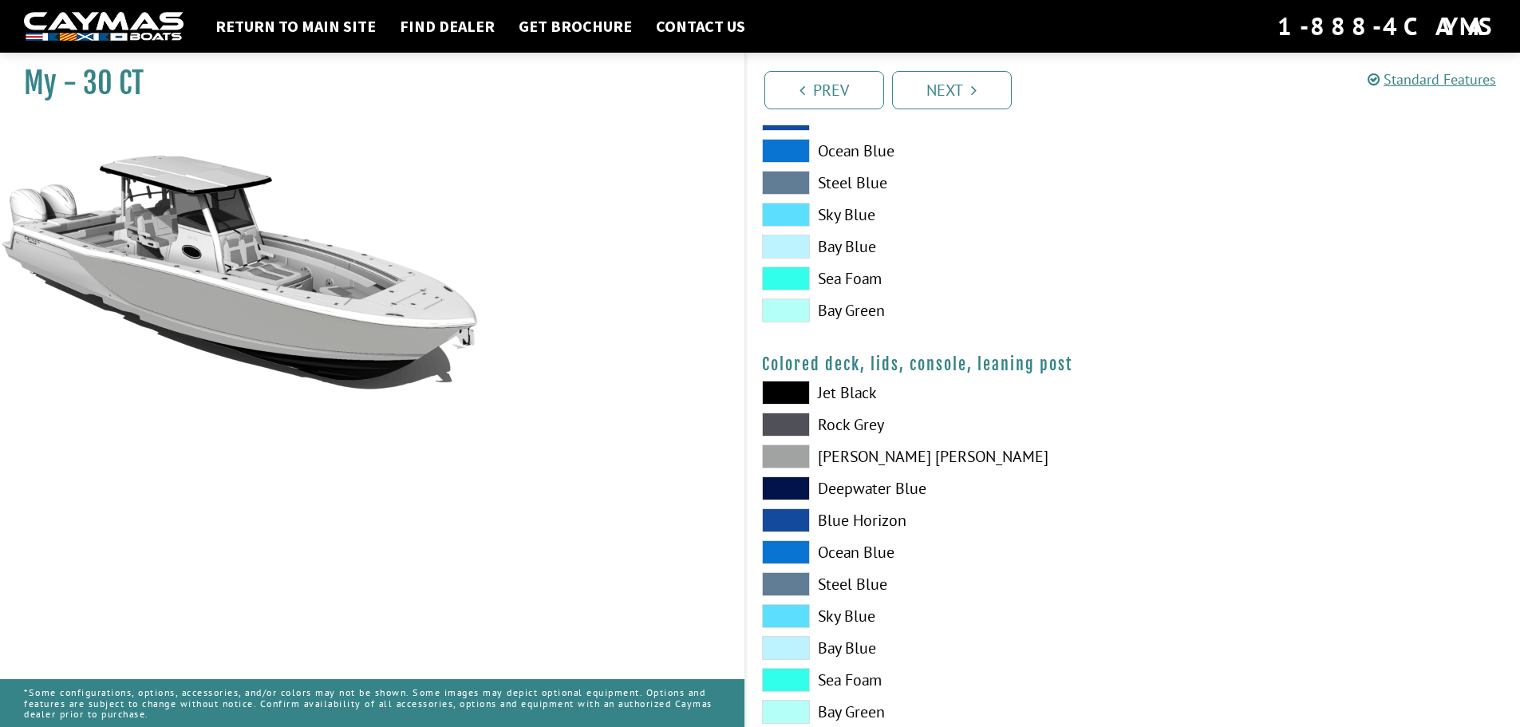
scroll to position [1737, 0]
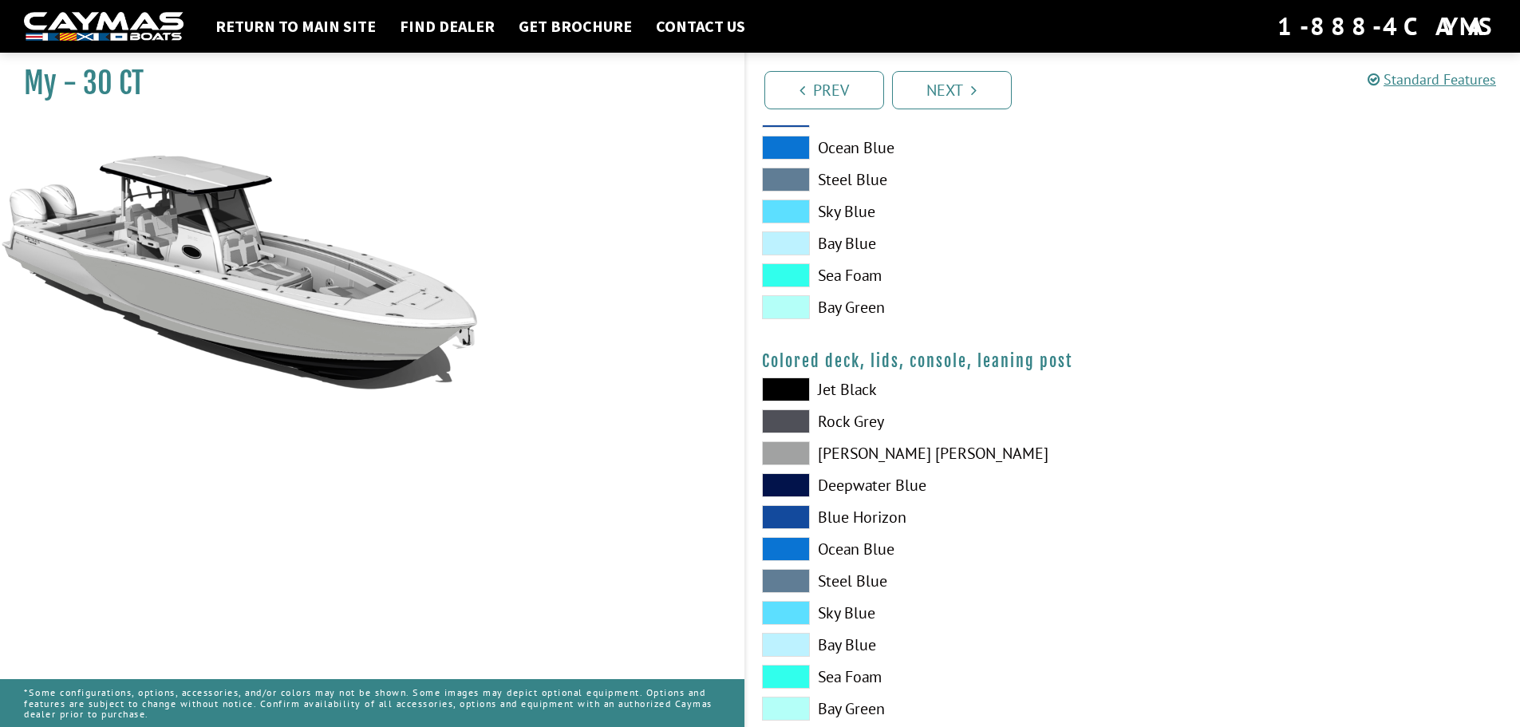
click at [783, 390] on span at bounding box center [786, 389] width 48 height 24
click at [782, 385] on span at bounding box center [786, 389] width 48 height 24
click at [792, 607] on span at bounding box center [786, 613] width 48 height 24
click at [793, 674] on span at bounding box center [786, 677] width 48 height 24
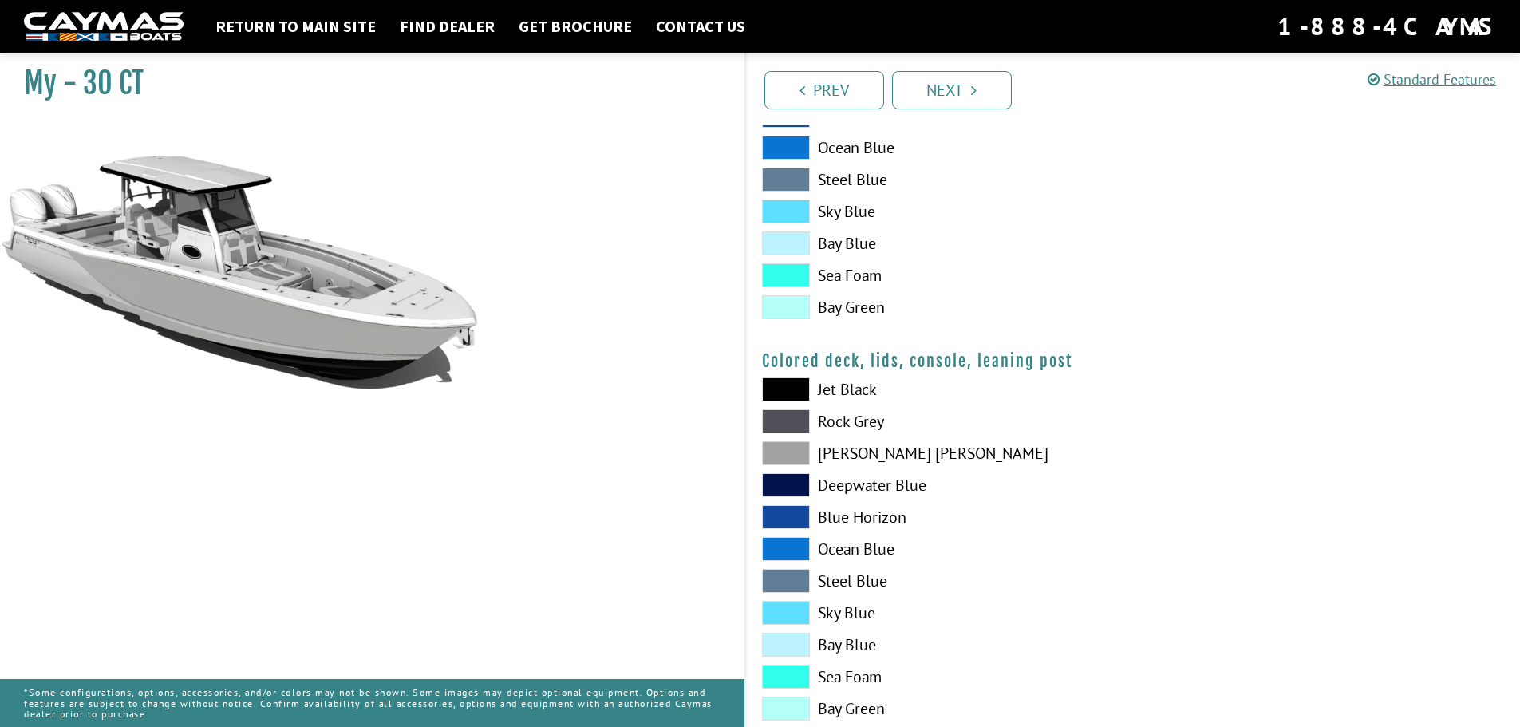
click at [793, 674] on span at bounding box center [786, 677] width 48 height 24
click at [1157, 632] on div at bounding box center [1326, 552] width 387 height 351
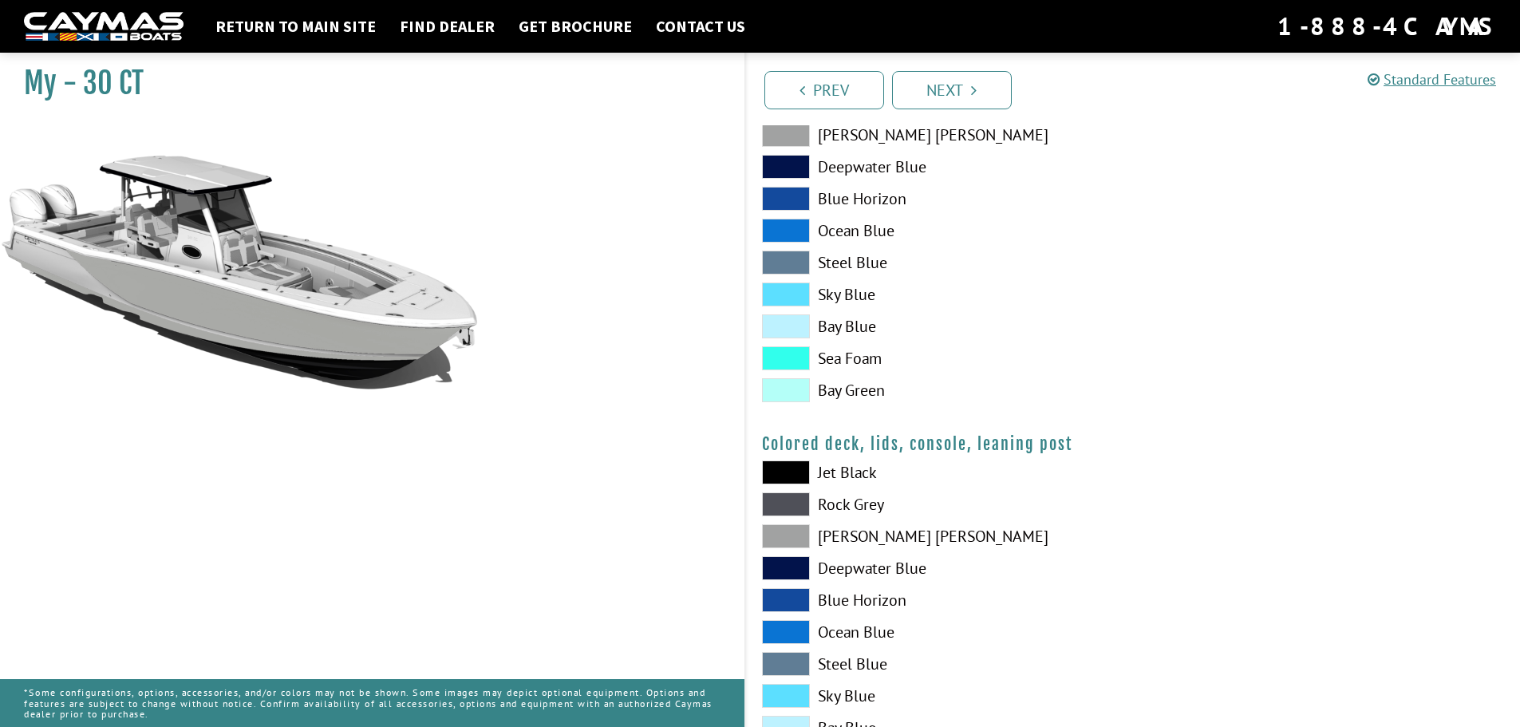
scroll to position [1631, 0]
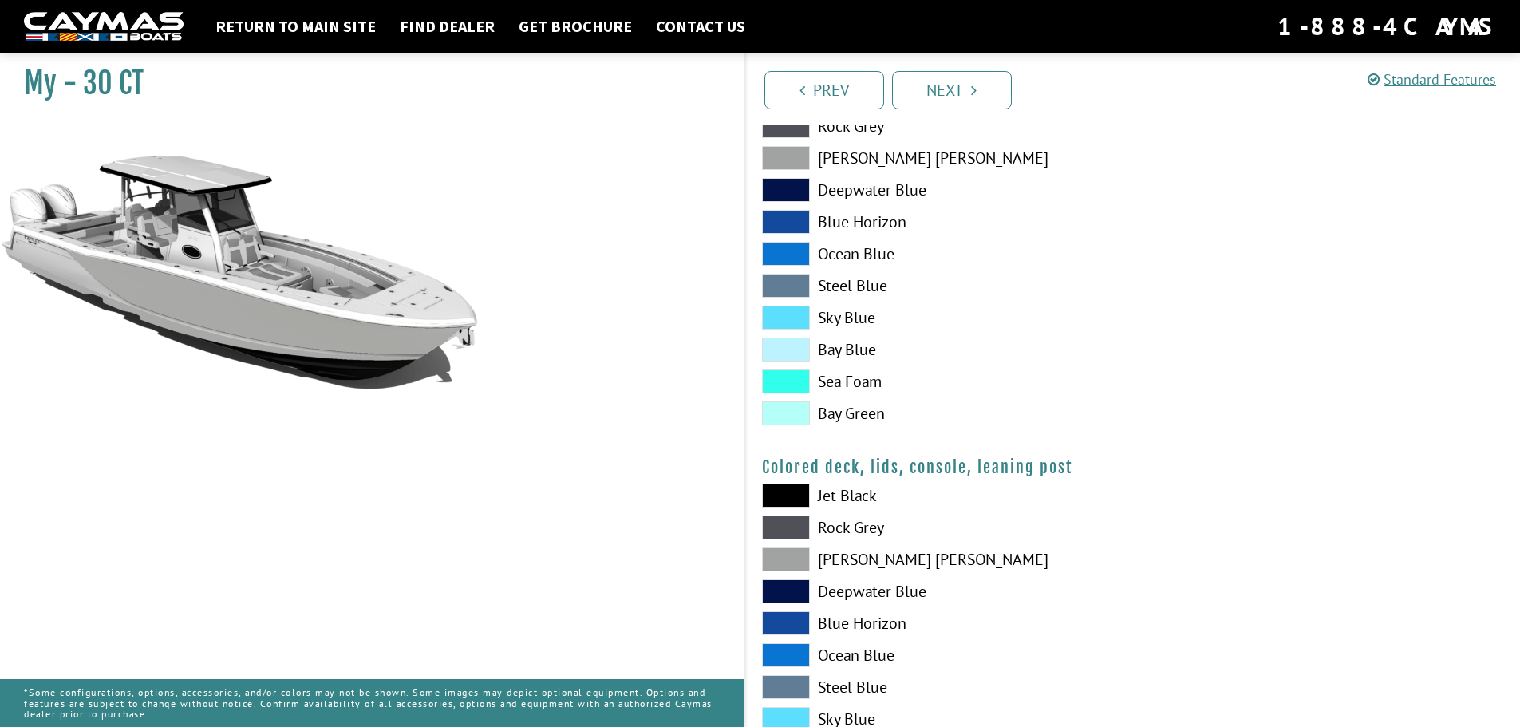
click at [801, 488] on span at bounding box center [786, 496] width 48 height 24
click at [788, 555] on span at bounding box center [786, 559] width 48 height 24
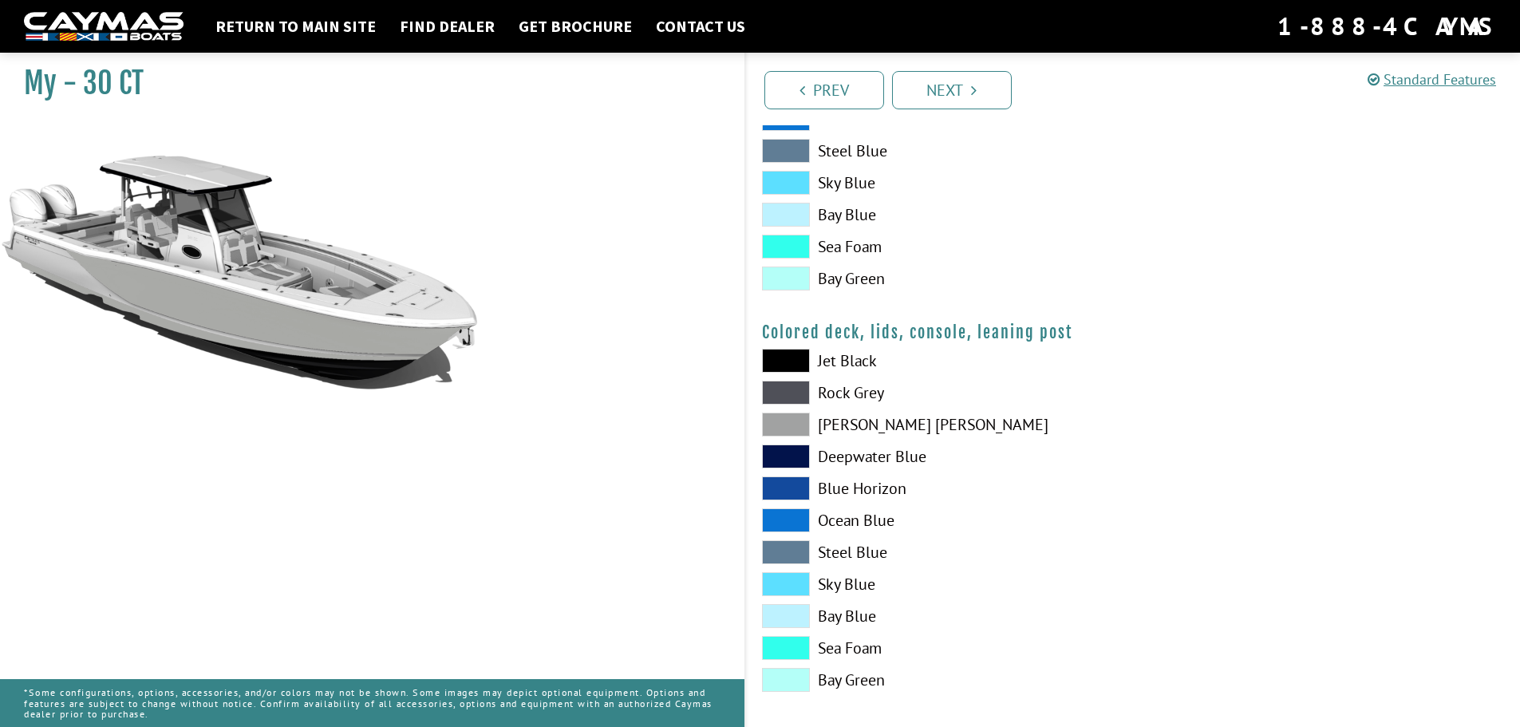
scroll to position [1777, 0]
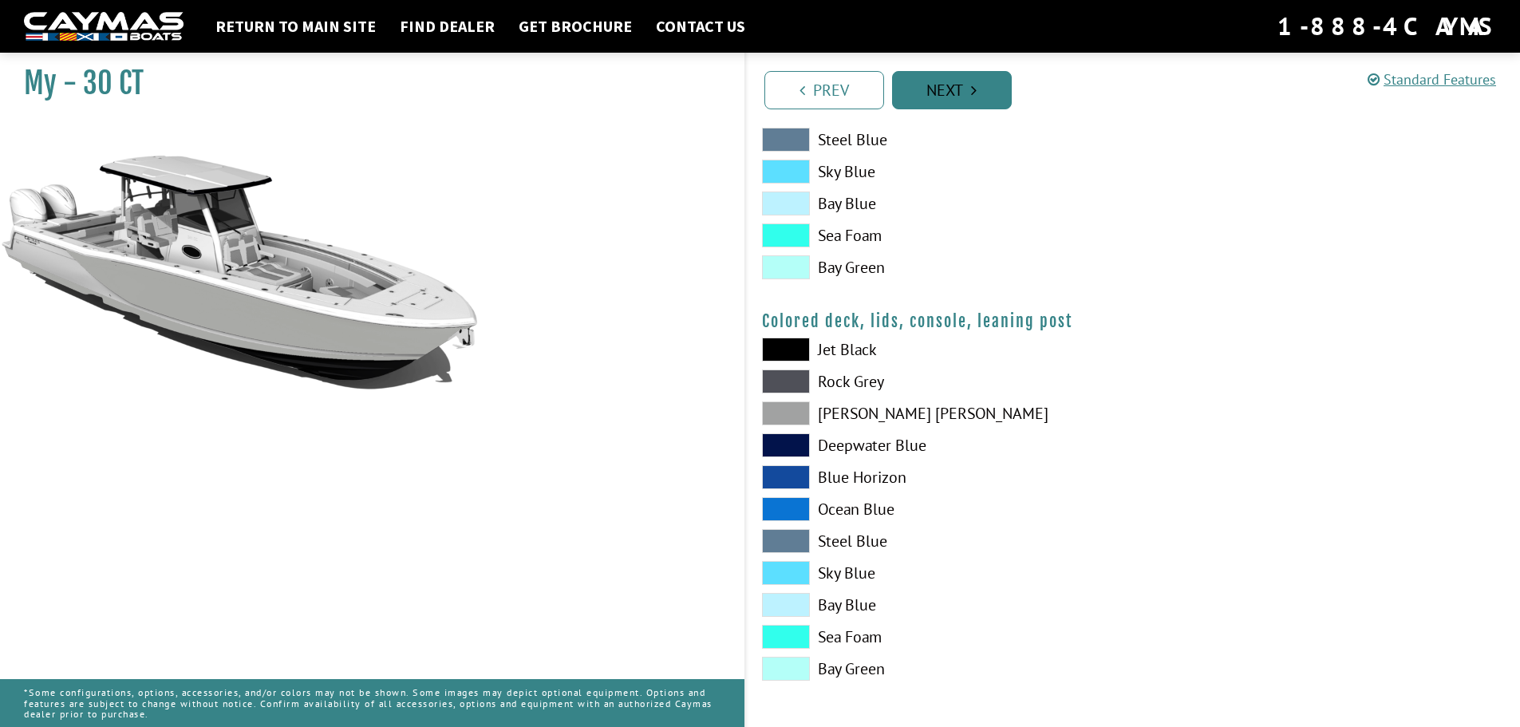
click at [975, 94] on icon "Pagination" at bounding box center [974, 90] width 6 height 16
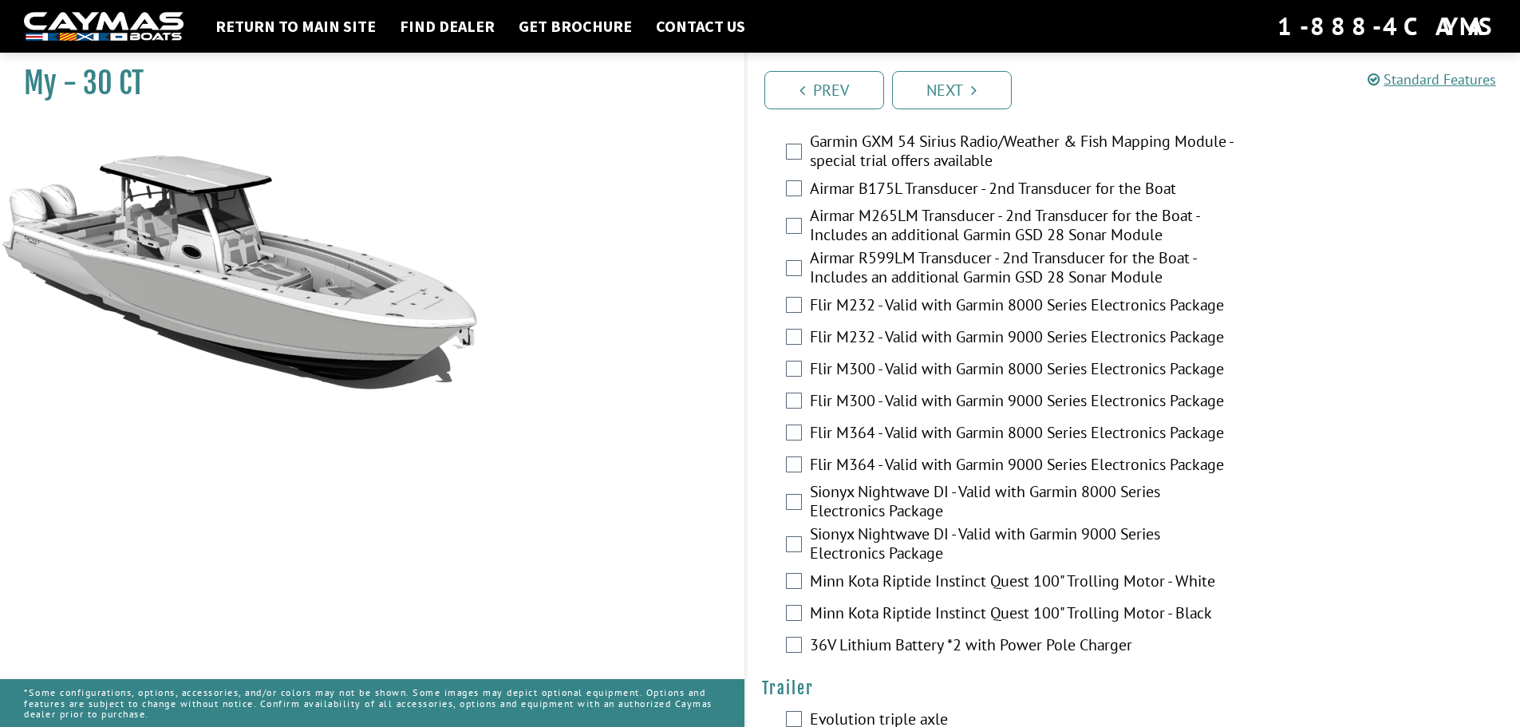
scroll to position [3310, 0]
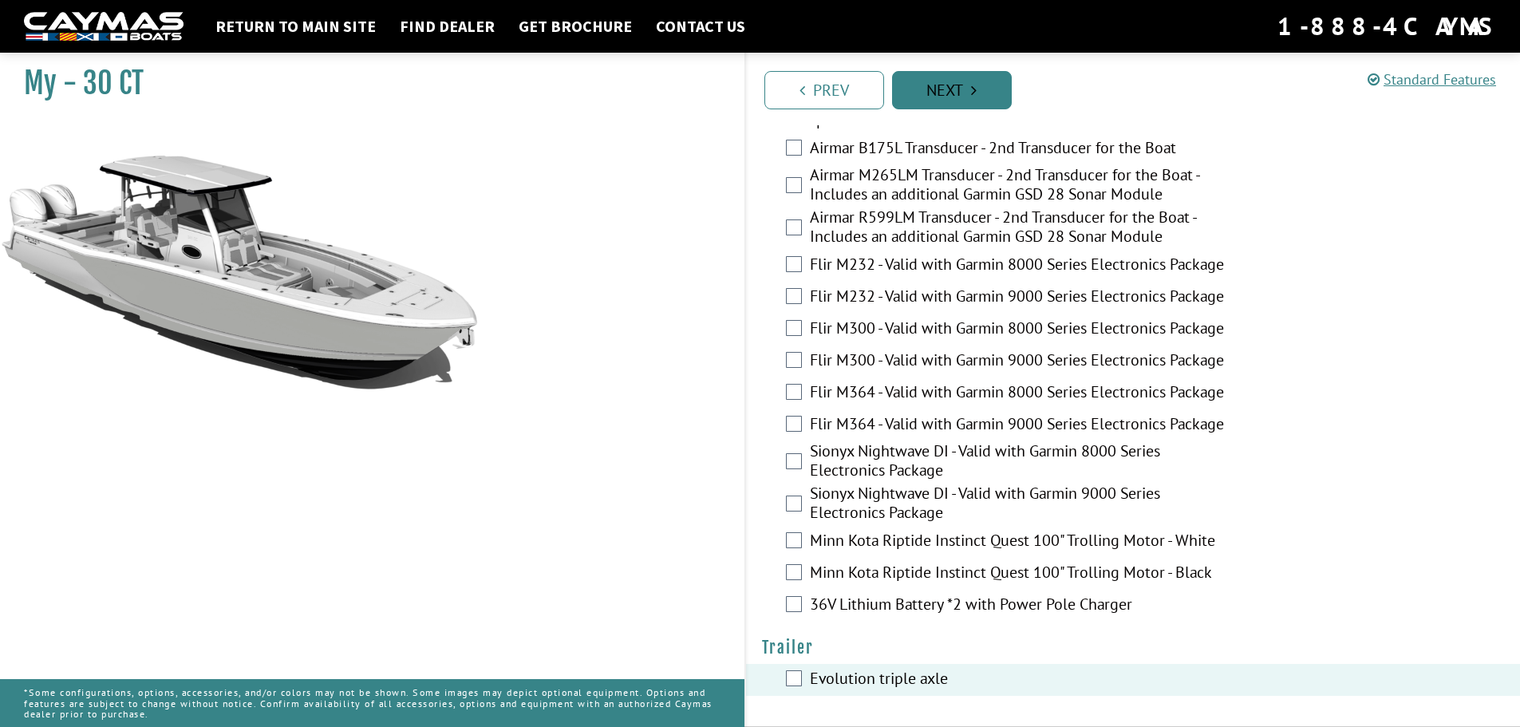
click at [945, 85] on link "Next" at bounding box center [952, 90] width 120 height 38
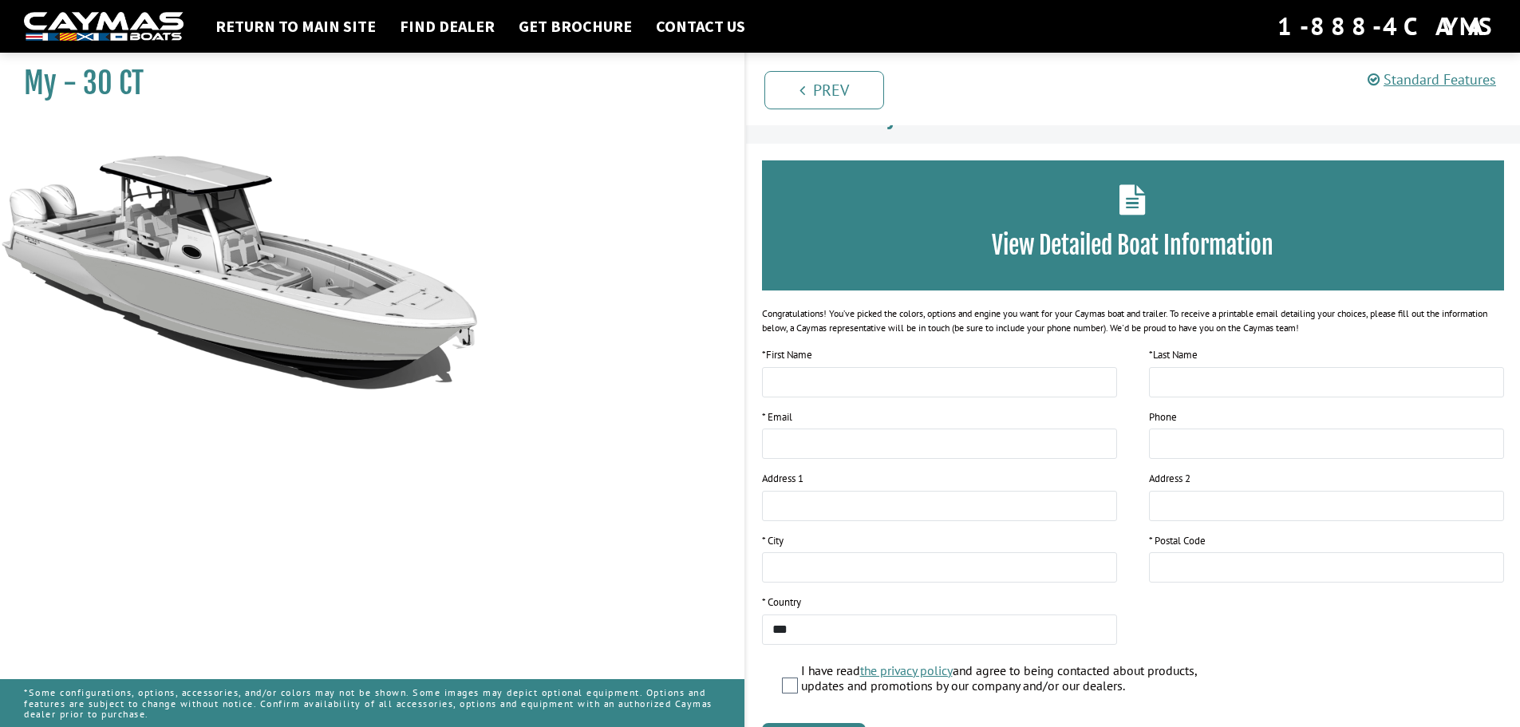
scroll to position [13, 0]
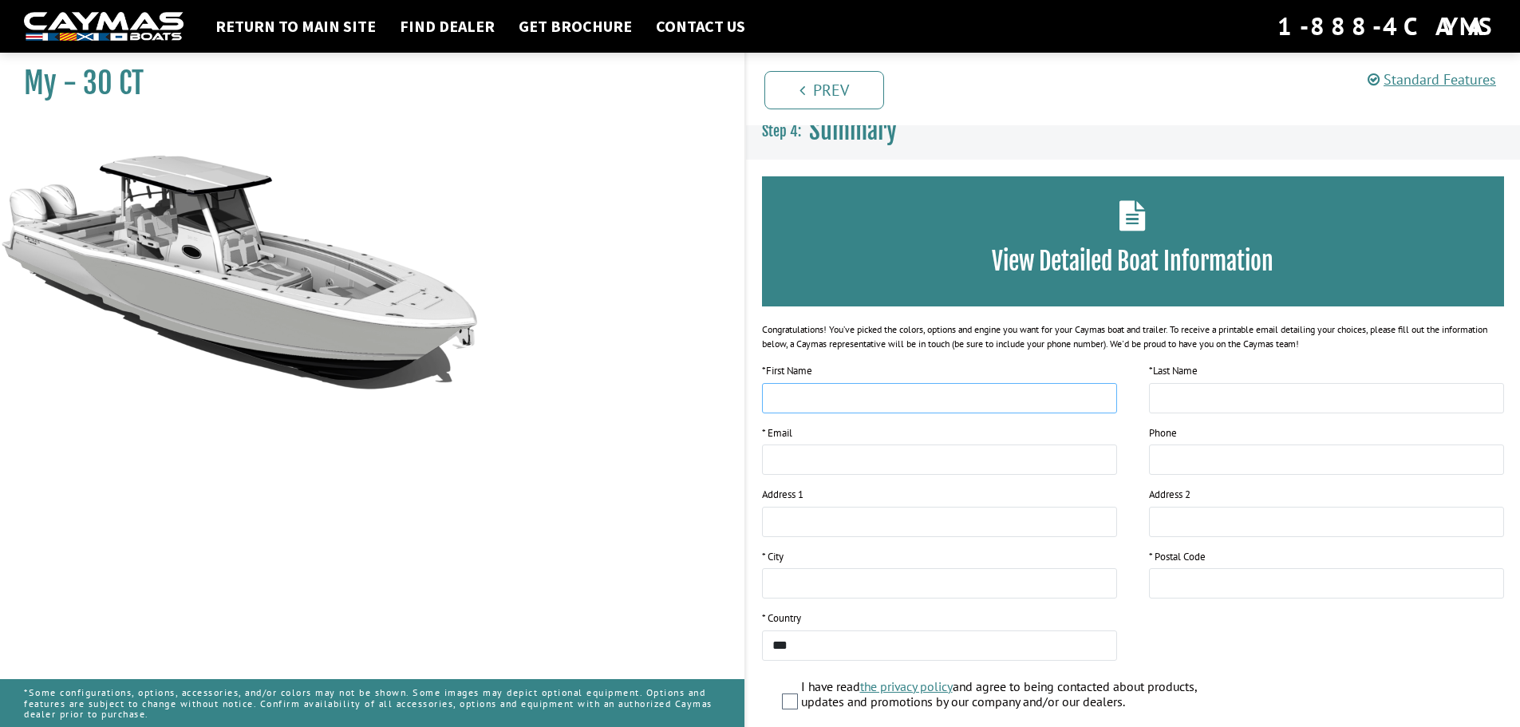
click at [835, 396] on input "text" at bounding box center [939, 398] width 355 height 30
type input "*****"
type input "******"
type input "**********"
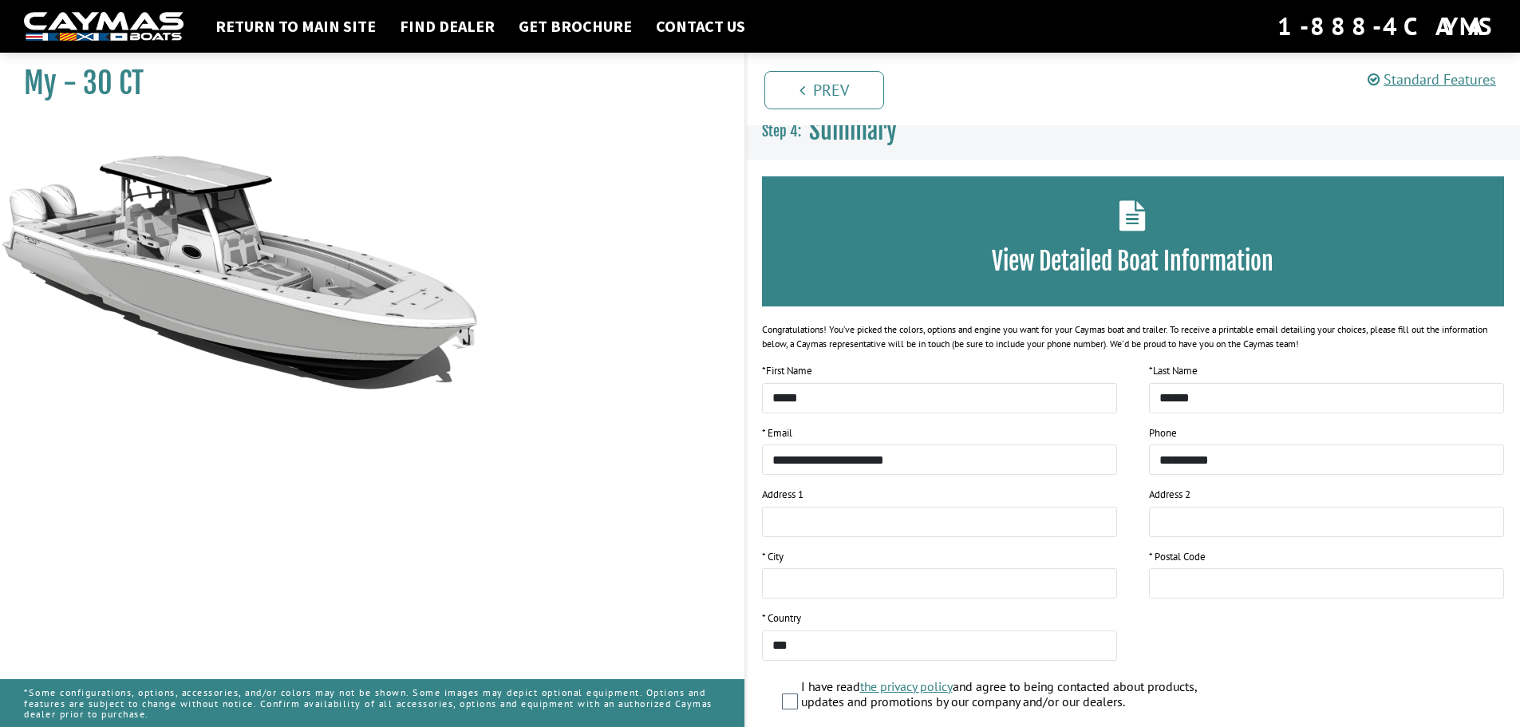
type input "**********"
type input "*******"
type input "*****"
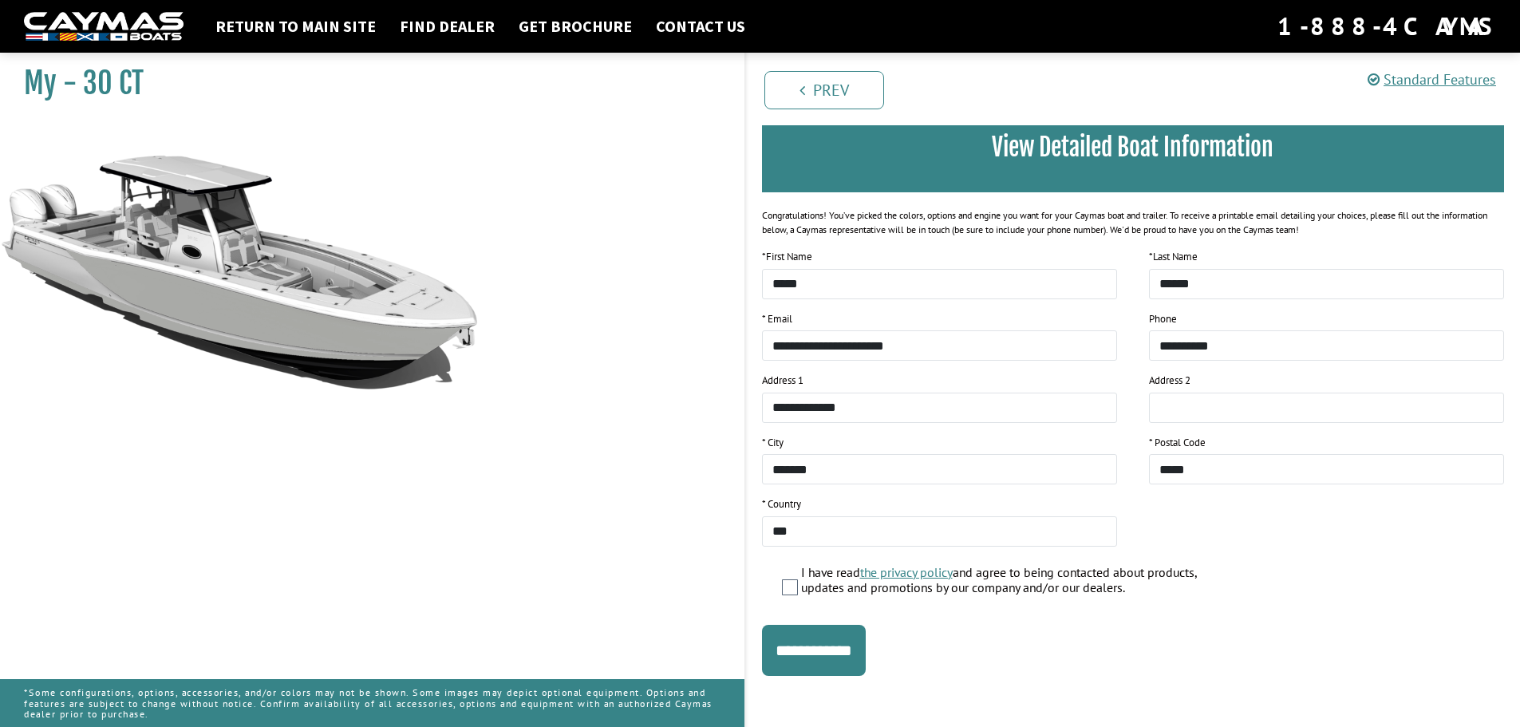
scroll to position [130, 0]
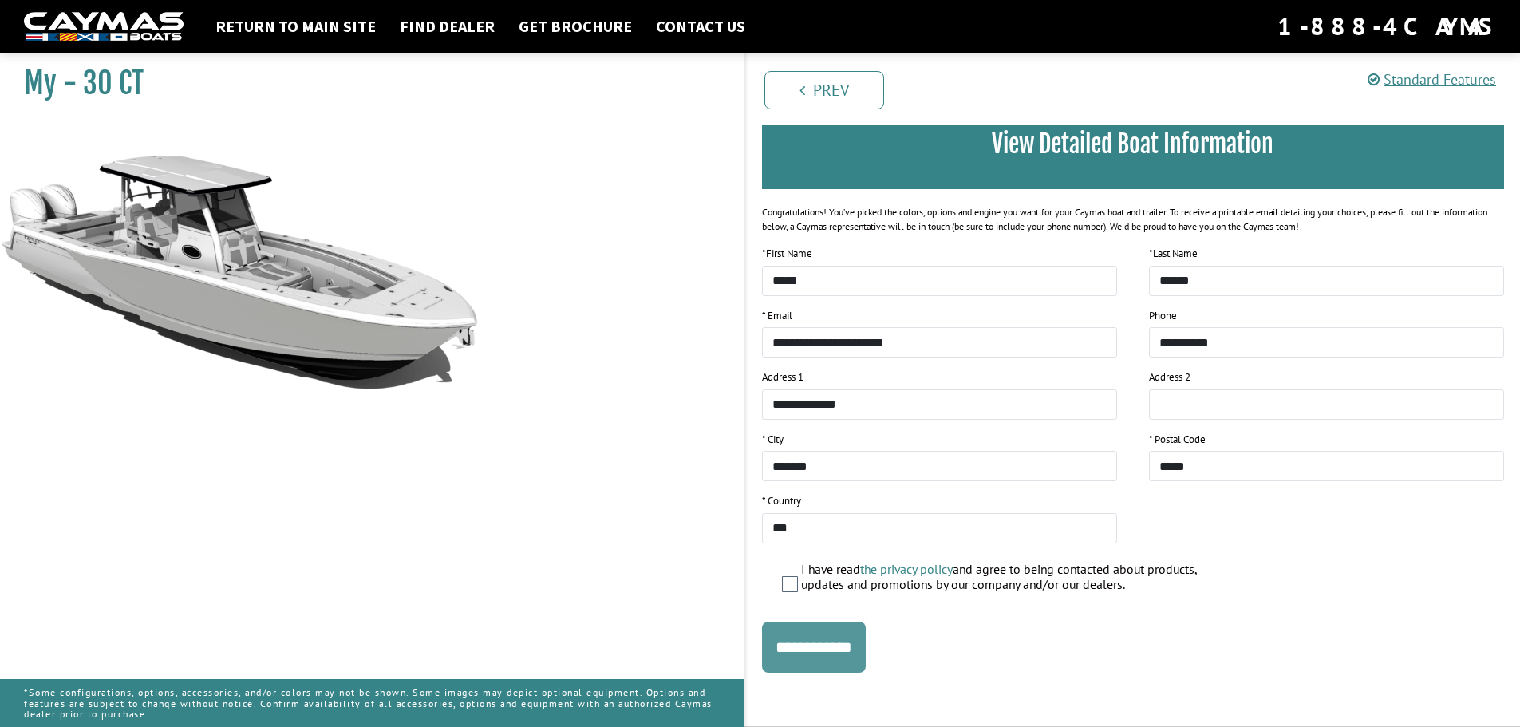
click at [829, 640] on input "**********" at bounding box center [814, 647] width 104 height 51
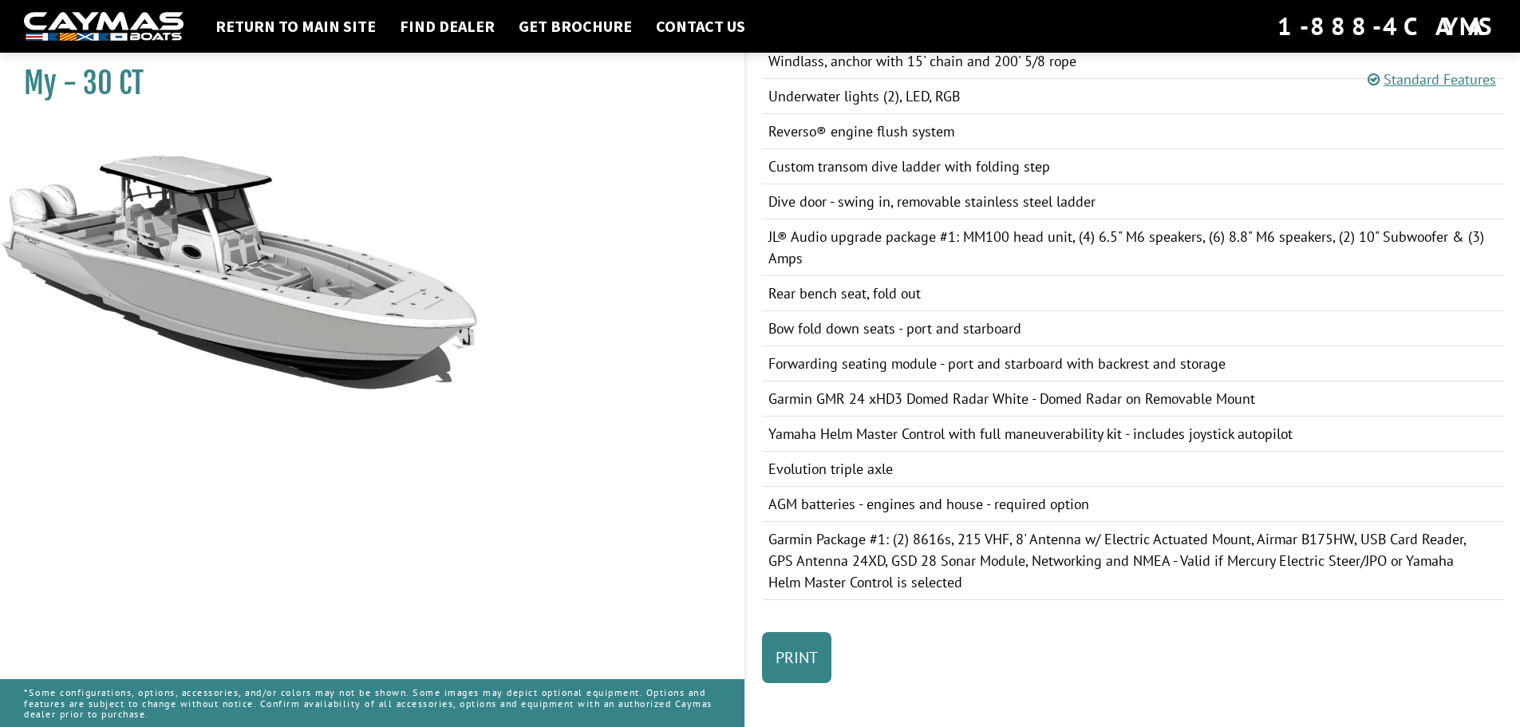
scroll to position [1079, 0]
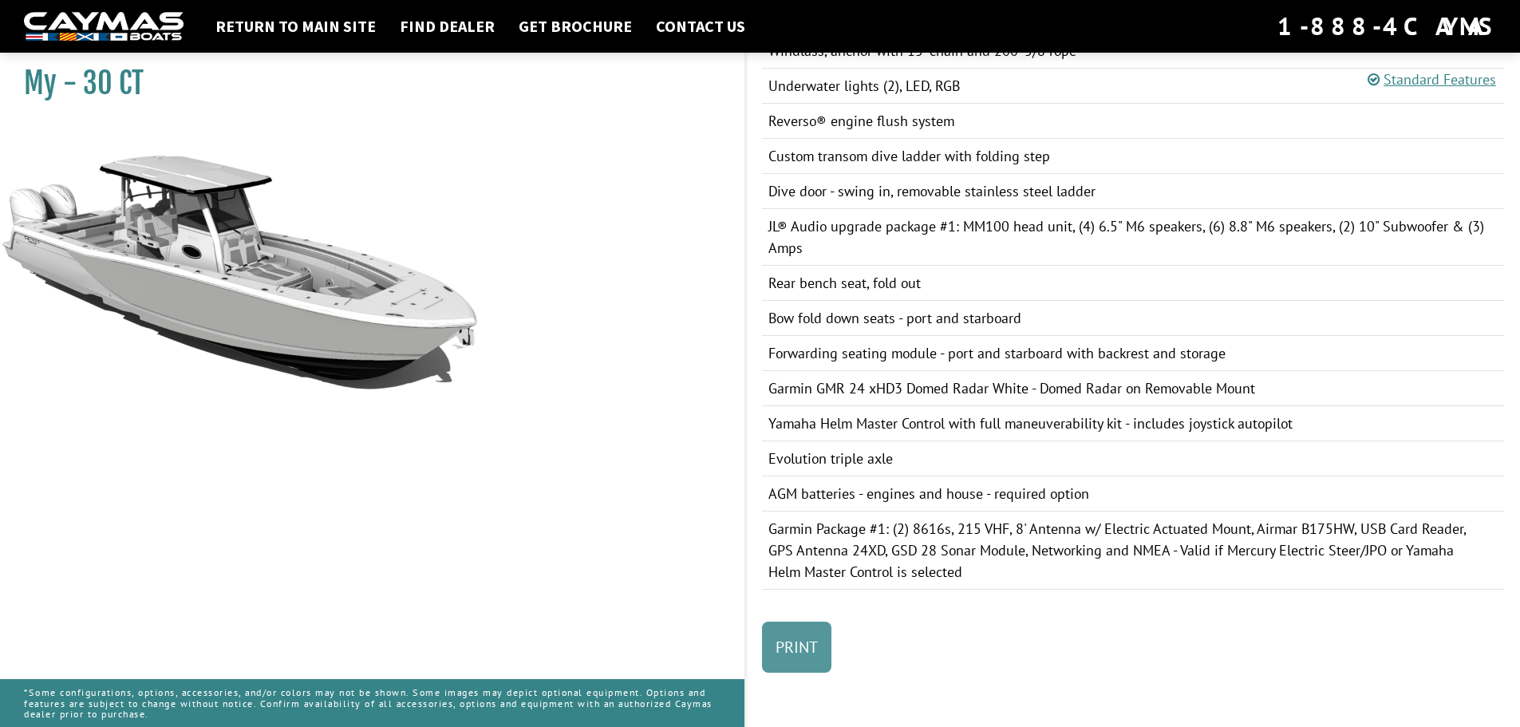
click at [808, 645] on link "Print" at bounding box center [796, 647] width 69 height 51
